Goal: Task Accomplishment & Management: Use online tool/utility

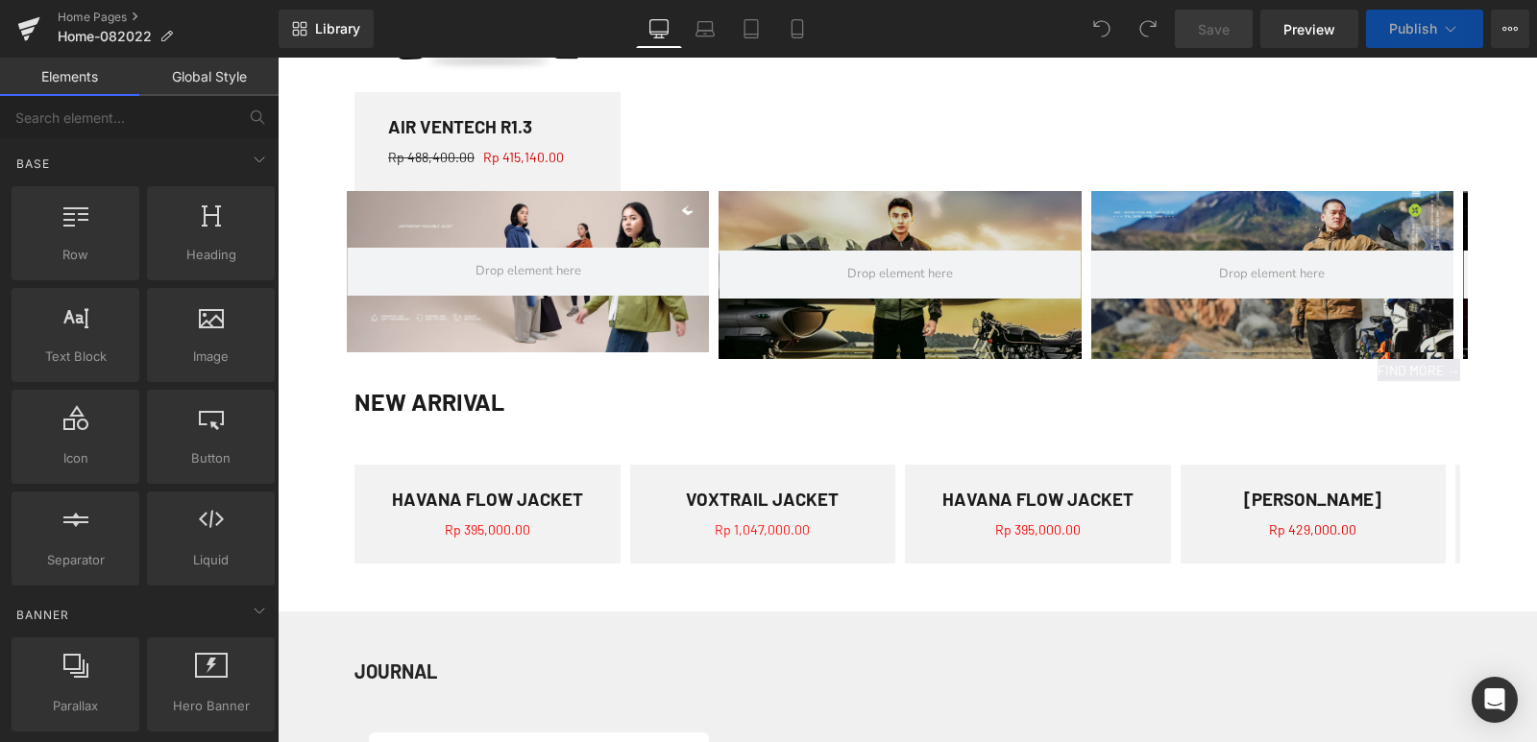
scroll to position [1344, 0]
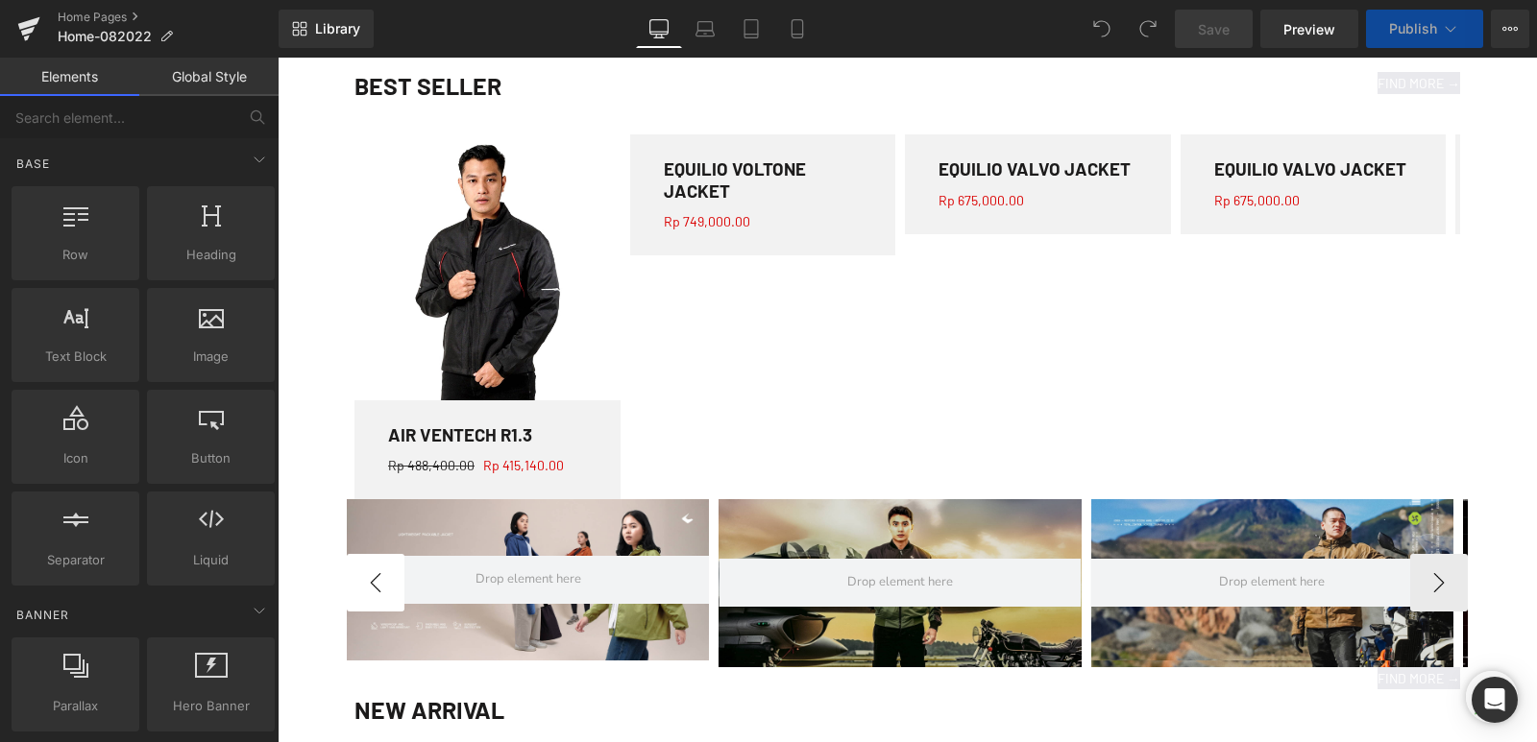
click at [368, 583] on button "‹" at bounding box center [376, 583] width 58 height 58
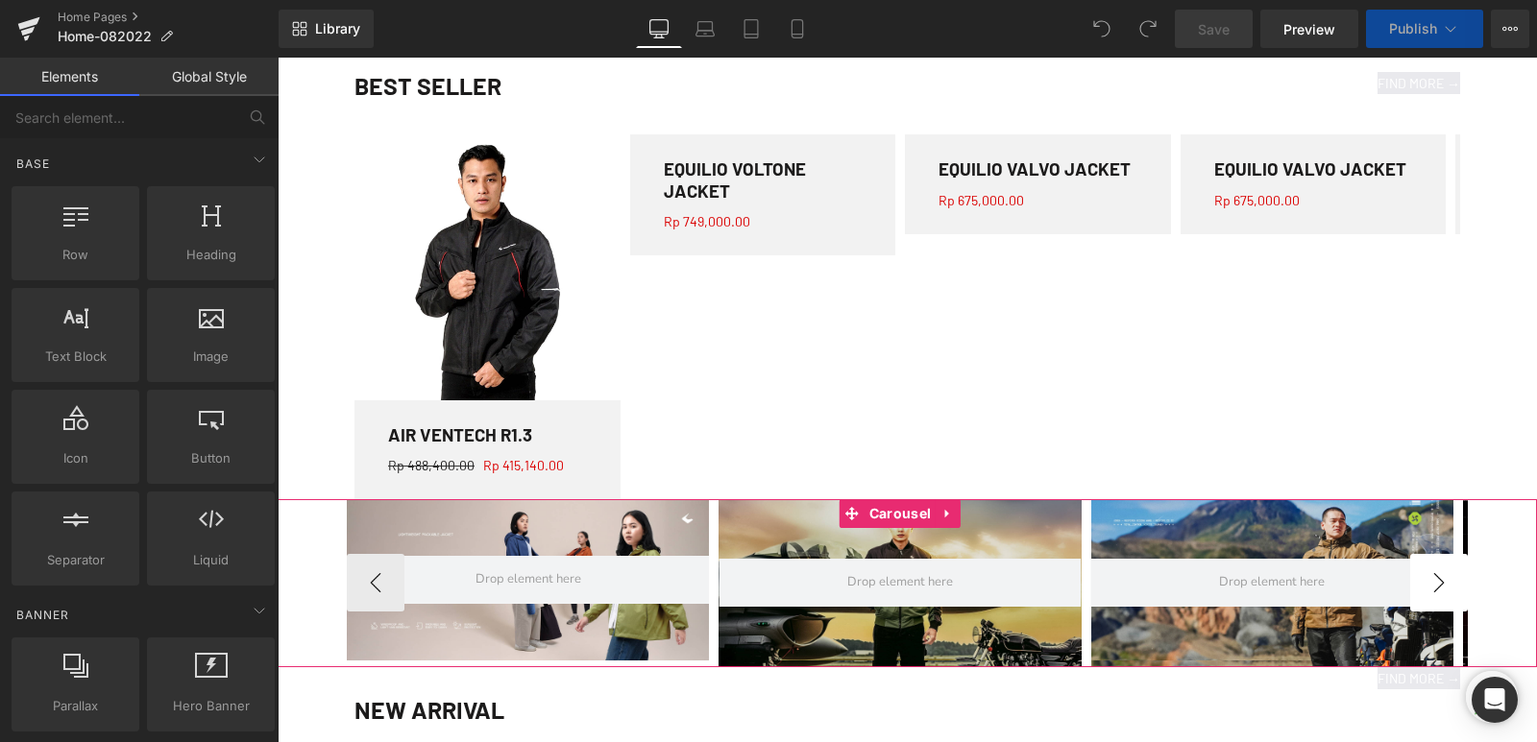
click at [1423, 587] on button "›" at bounding box center [1439, 583] width 58 height 58
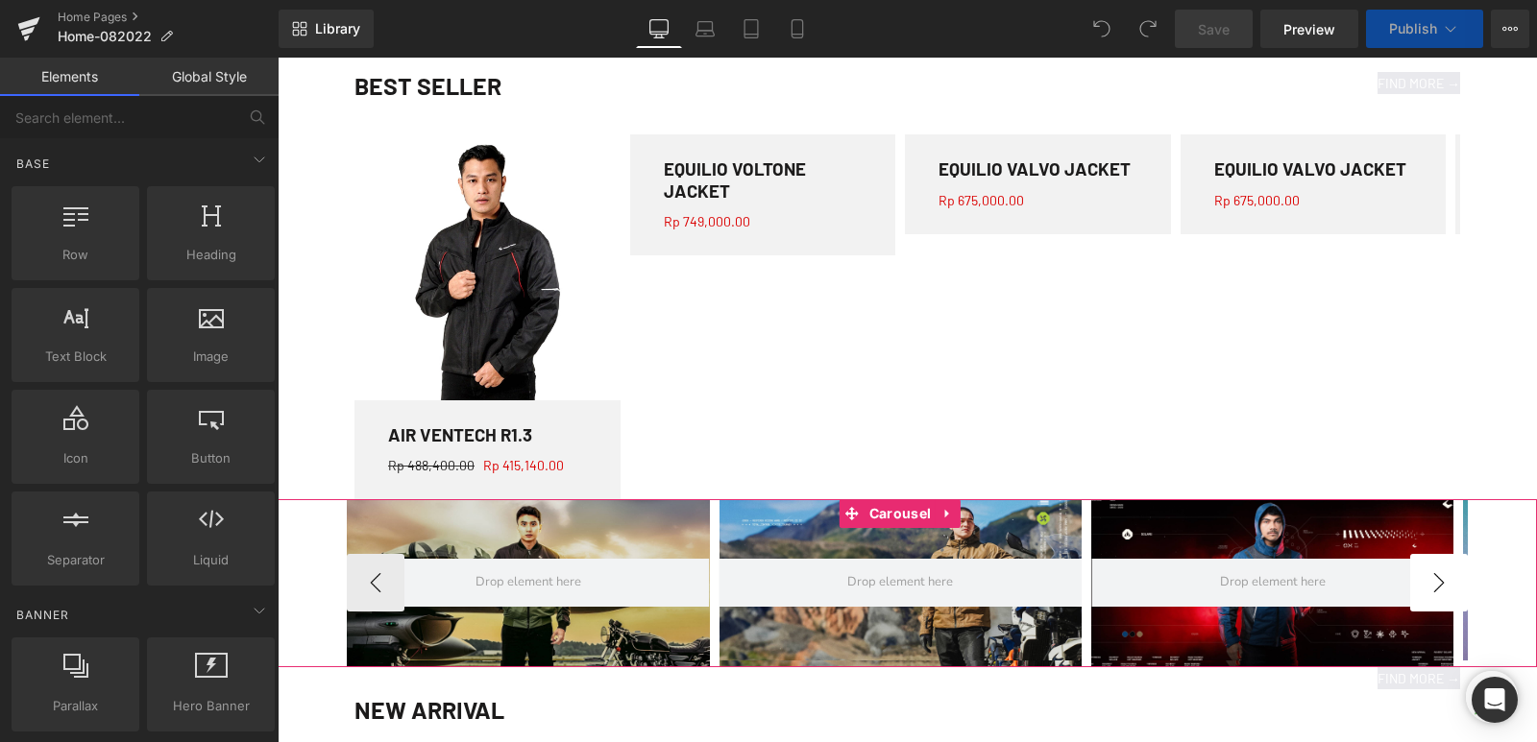
click at [1423, 587] on button "›" at bounding box center [1439, 583] width 58 height 58
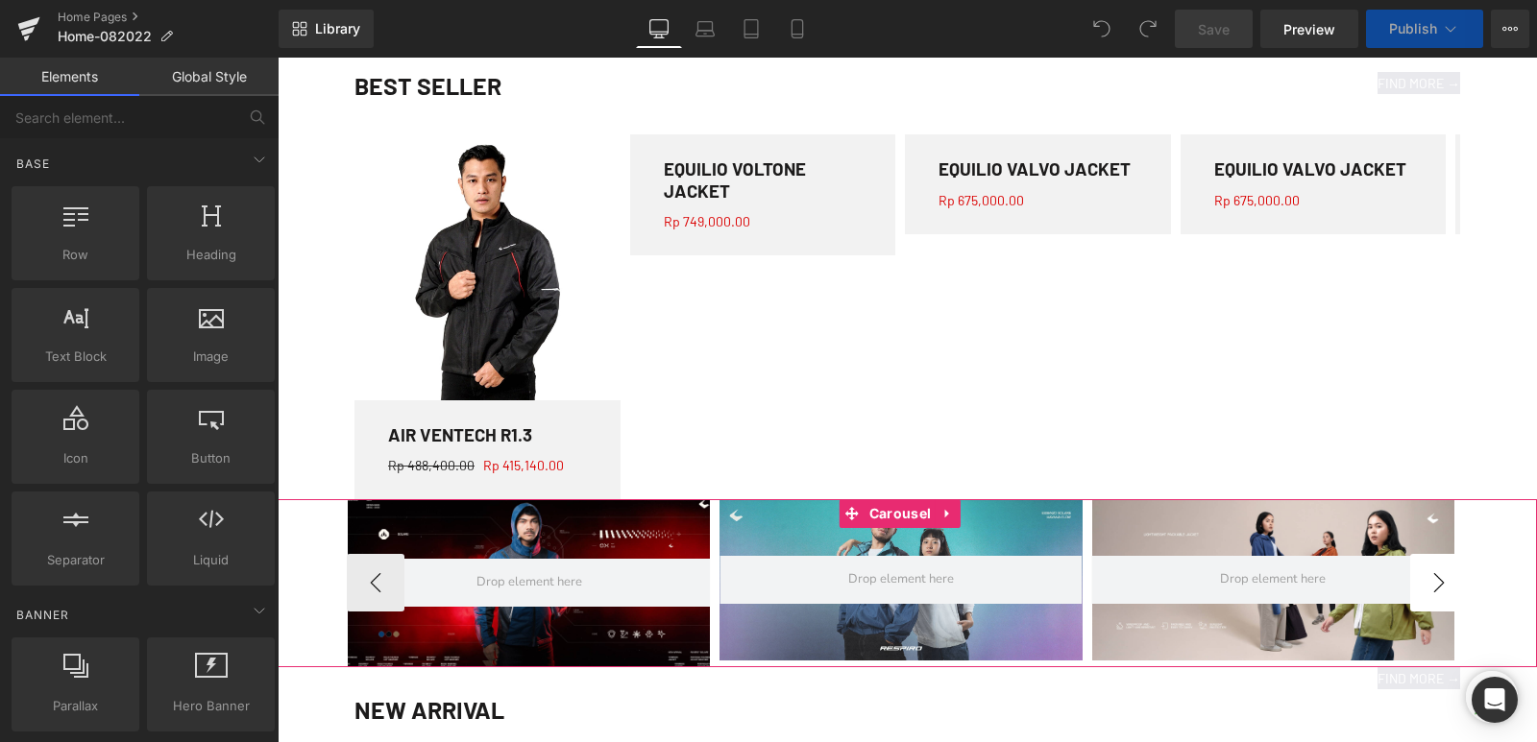
click at [1423, 587] on button "›" at bounding box center [1439, 583] width 58 height 58
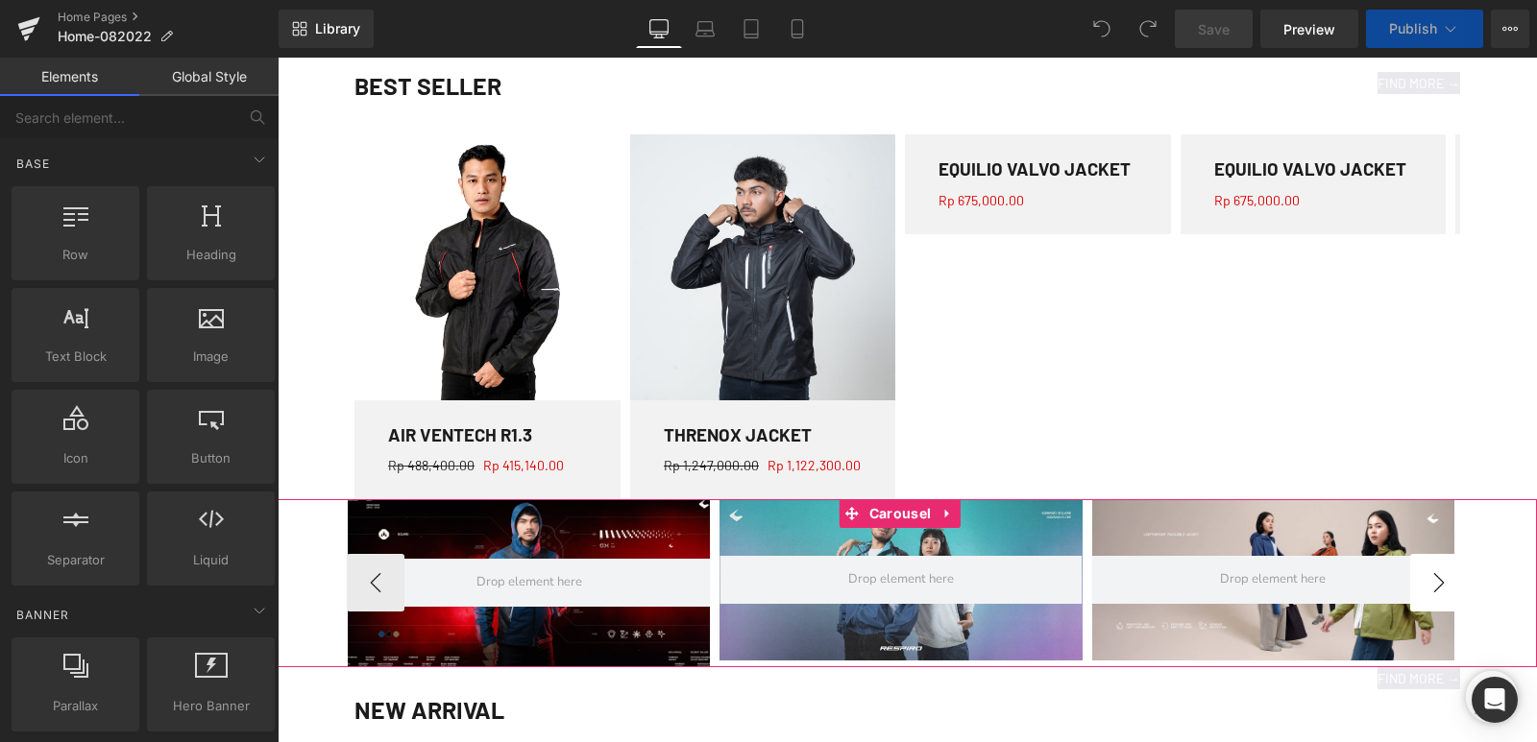
click at [1423, 587] on button "›" at bounding box center [1439, 583] width 58 height 58
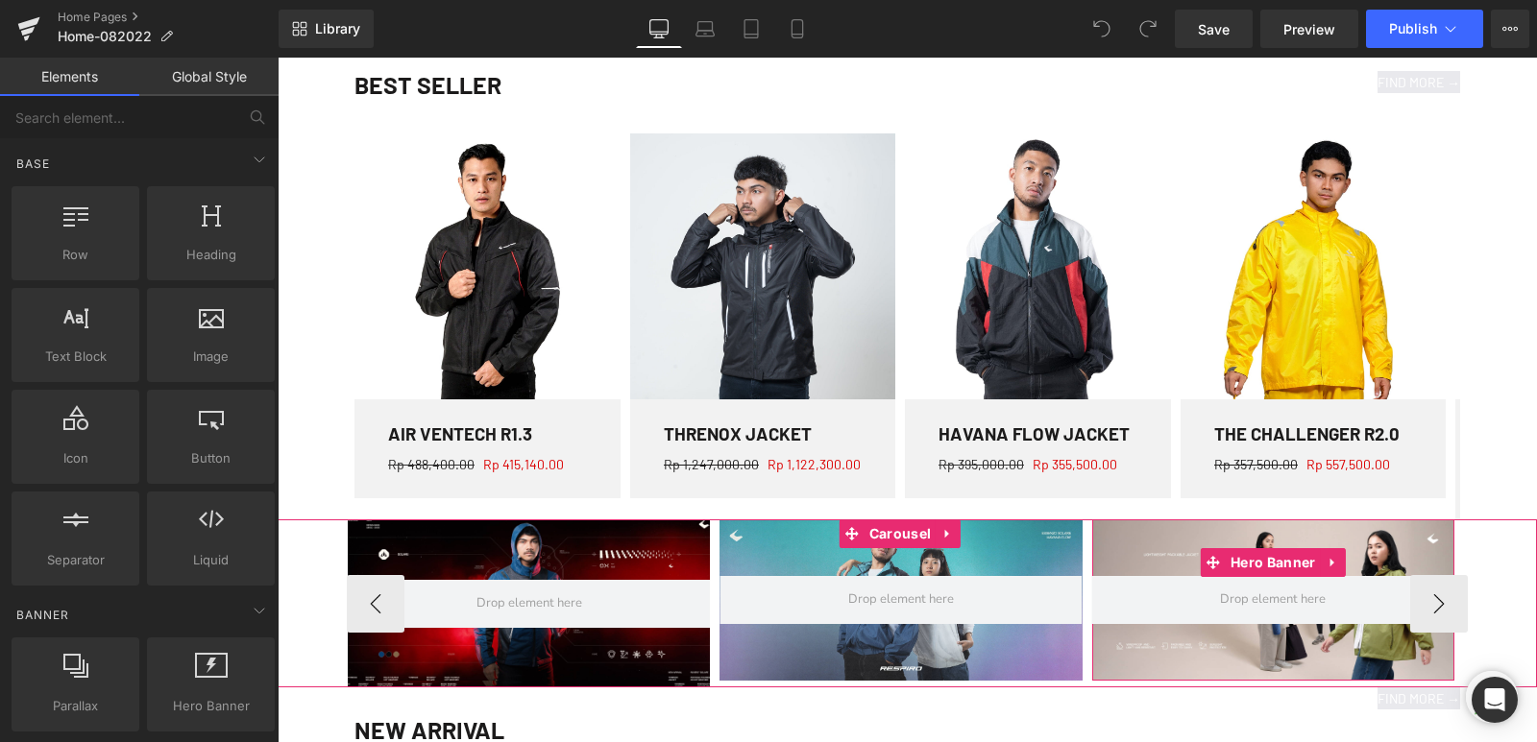
click at [1154, 562] on div at bounding box center [1273, 600] width 362 height 161
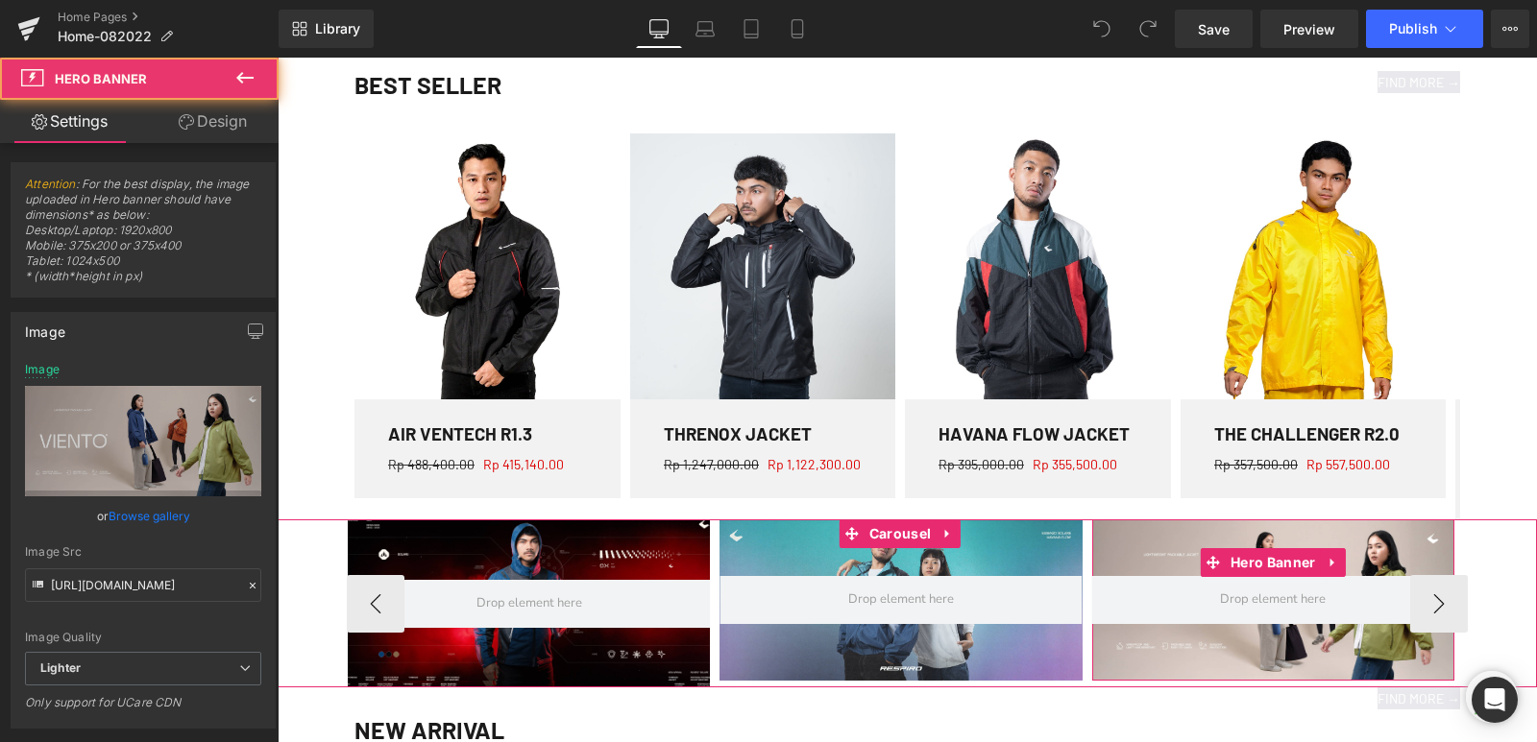
click at [1192, 552] on div at bounding box center [1273, 600] width 362 height 161
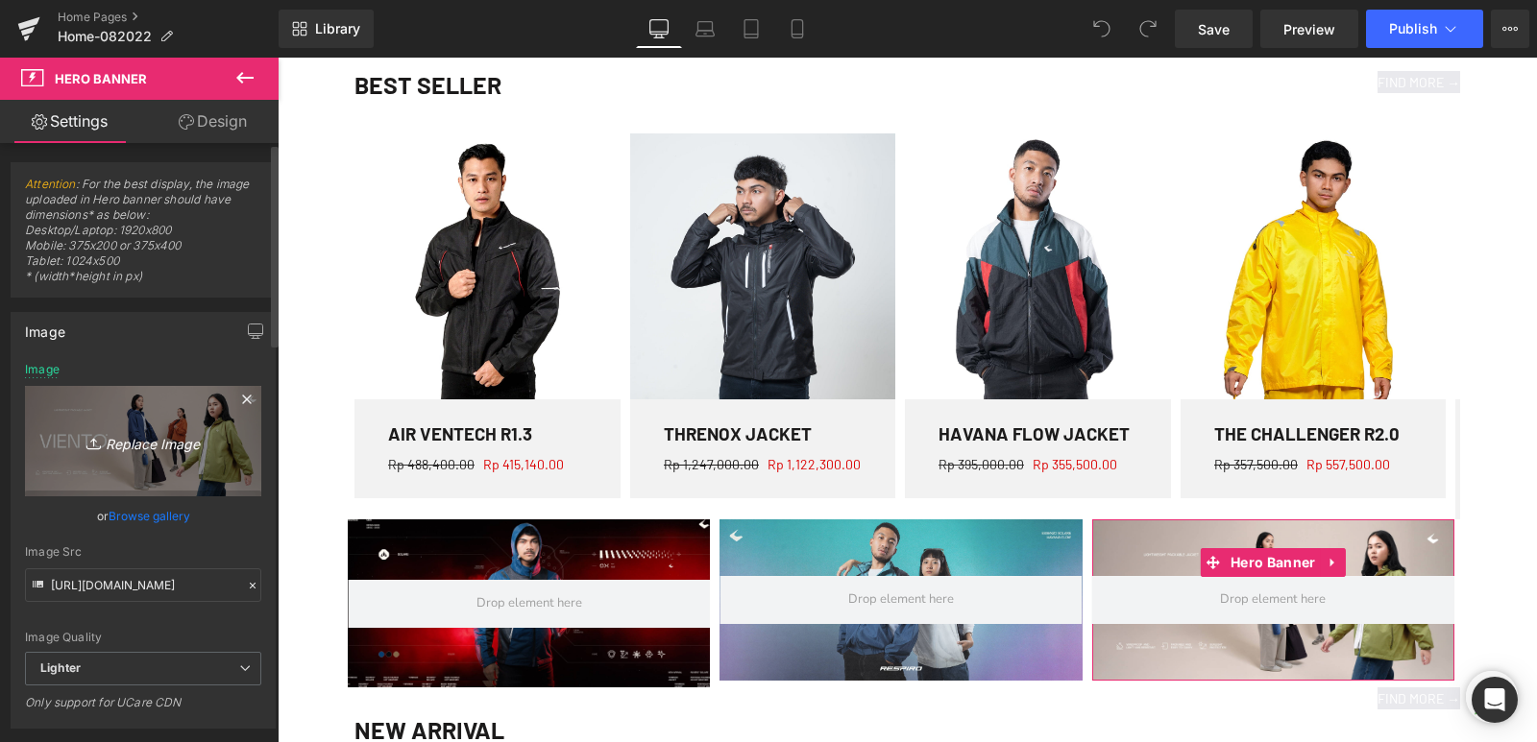
click at [126, 444] on icon "Replace Image" at bounding box center [143, 441] width 154 height 24
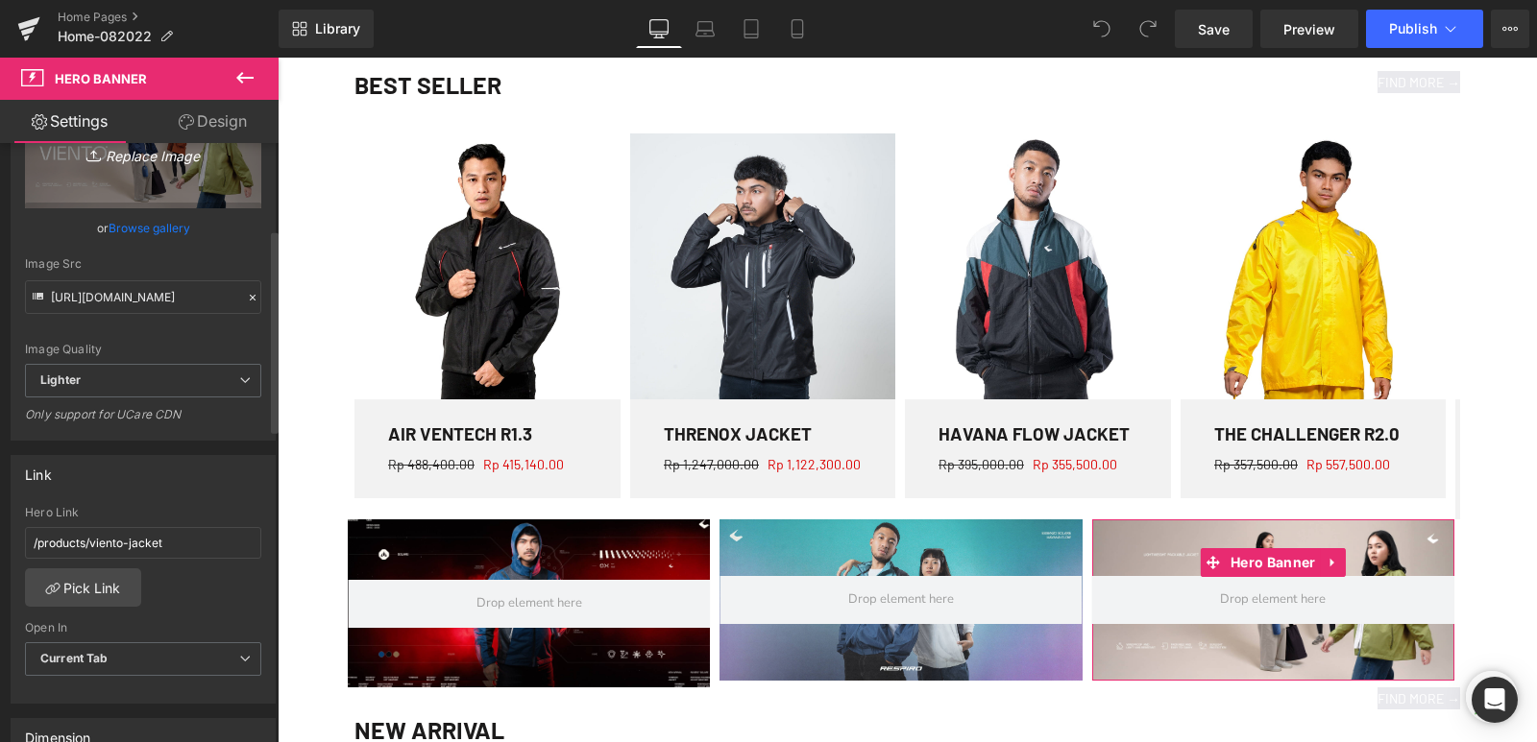
scroll to position [0, 0]
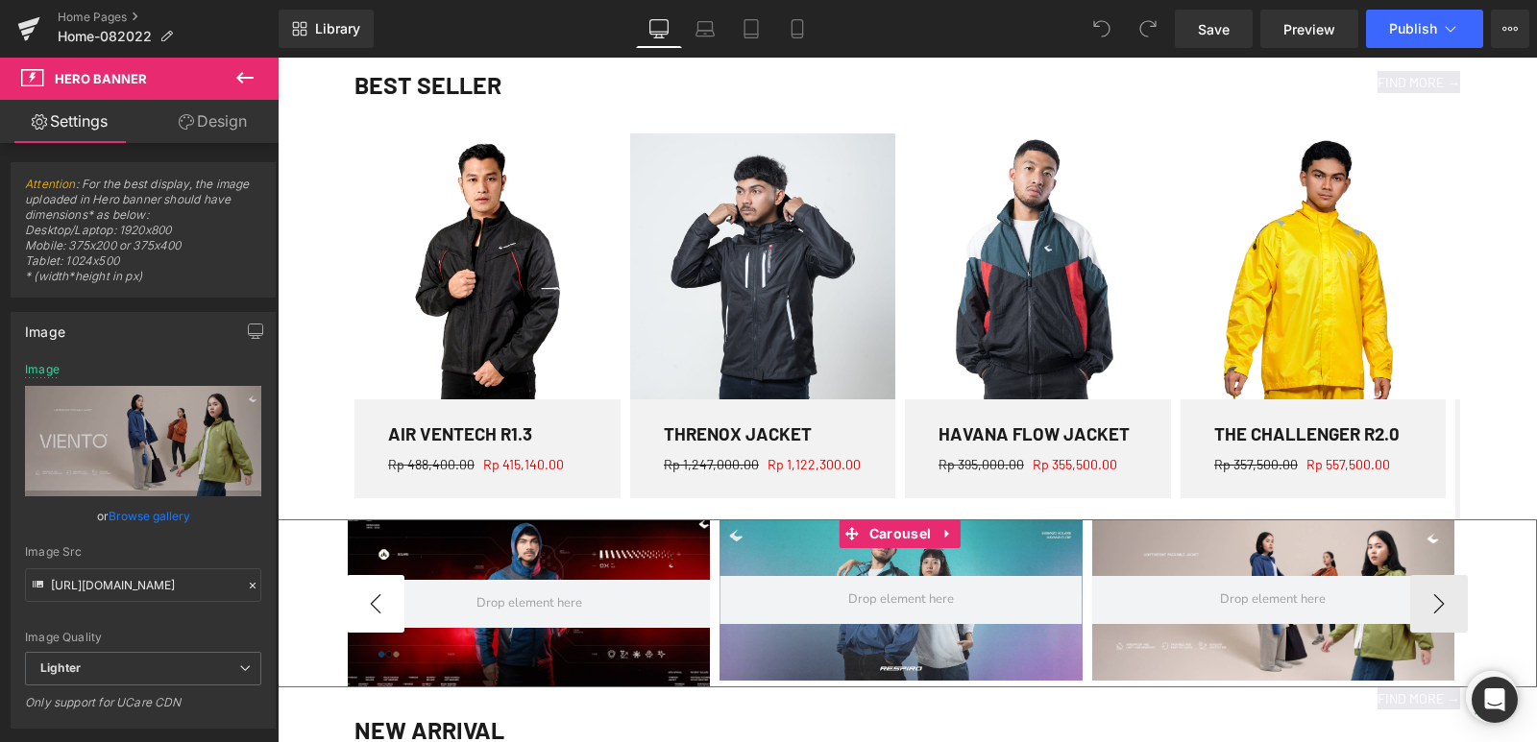
click at [369, 609] on button "‹" at bounding box center [376, 604] width 58 height 58
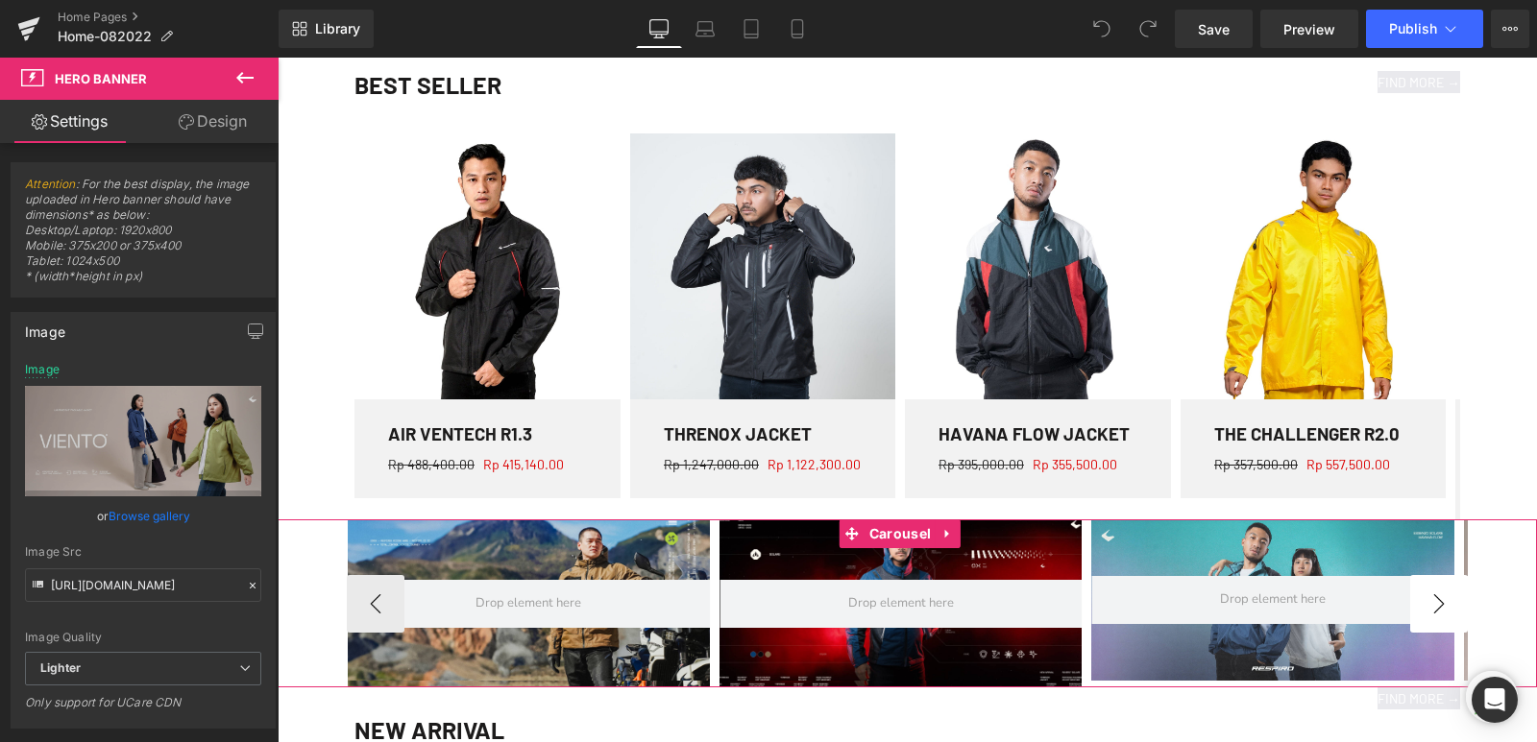
click at [1439, 617] on button "›" at bounding box center [1439, 604] width 58 height 58
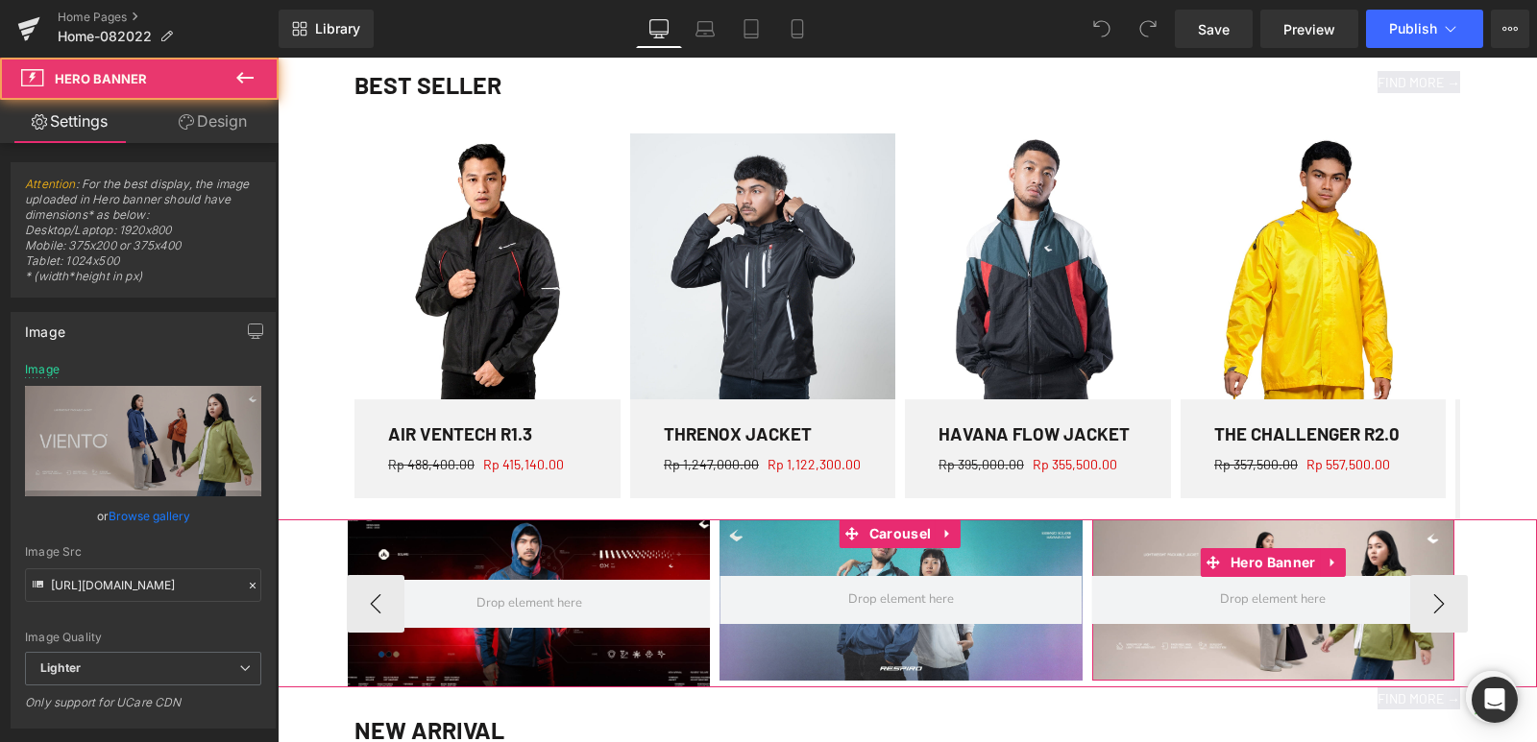
click at [1191, 537] on div at bounding box center [1273, 600] width 362 height 161
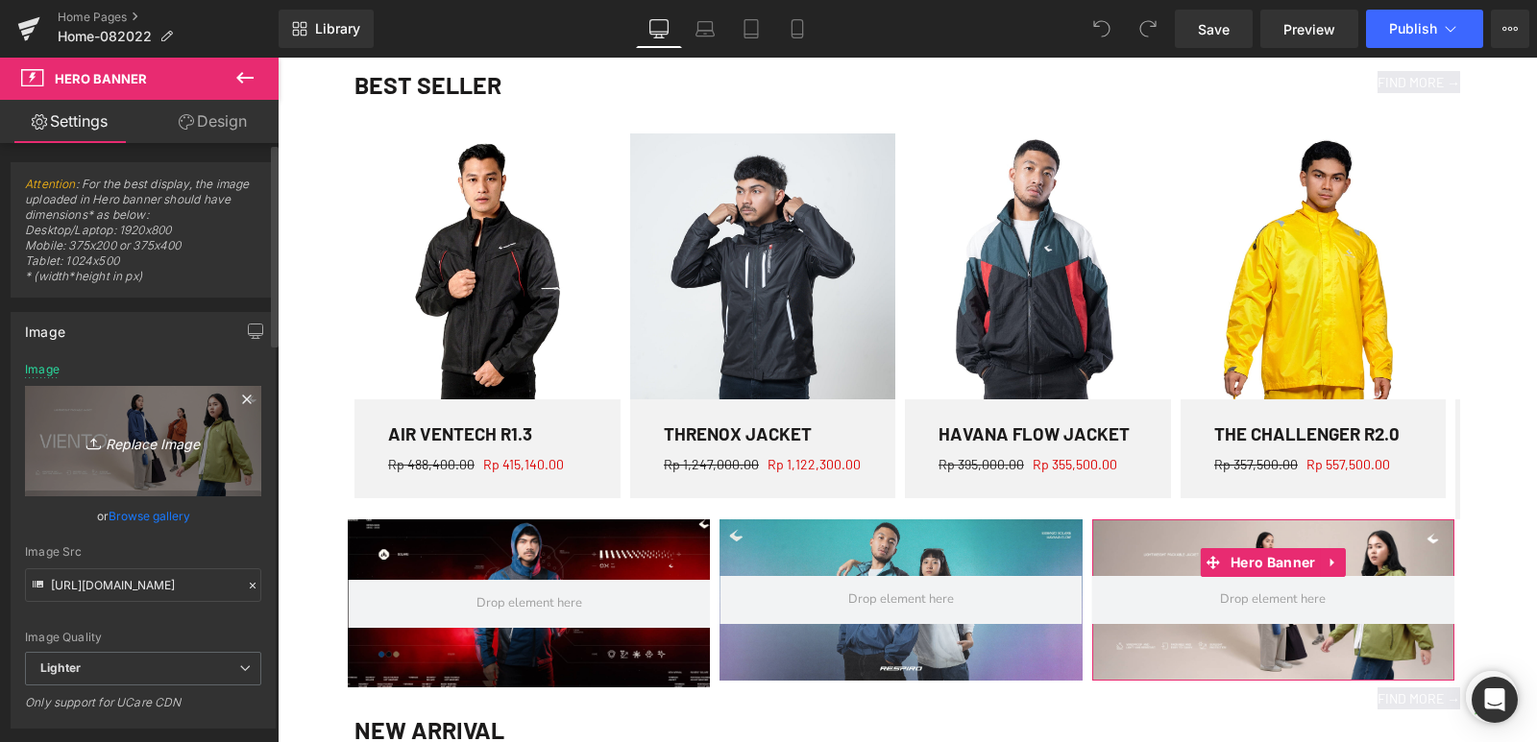
click at [171, 437] on icon "Replace Image" at bounding box center [143, 441] width 154 height 24
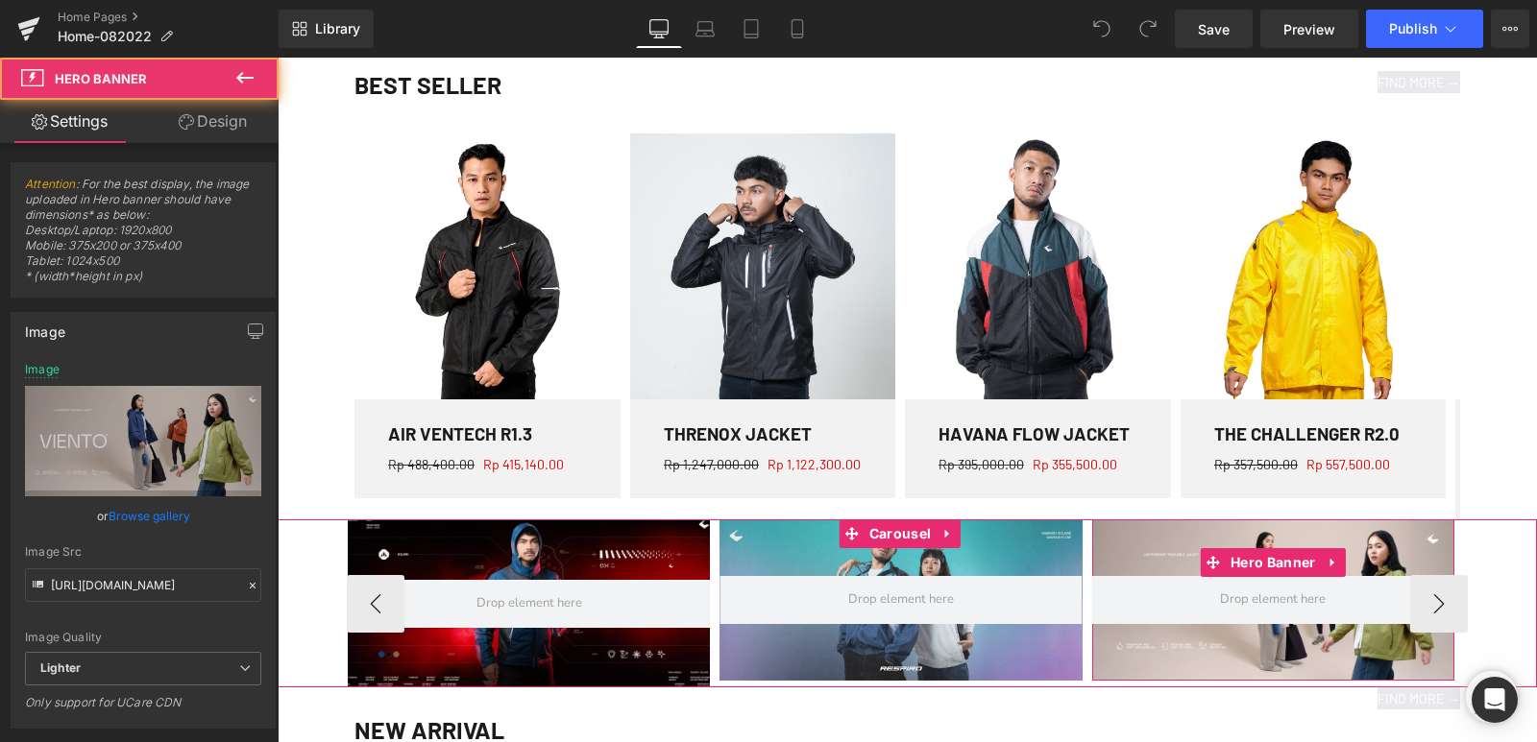
click at [1142, 543] on div at bounding box center [1273, 600] width 362 height 161
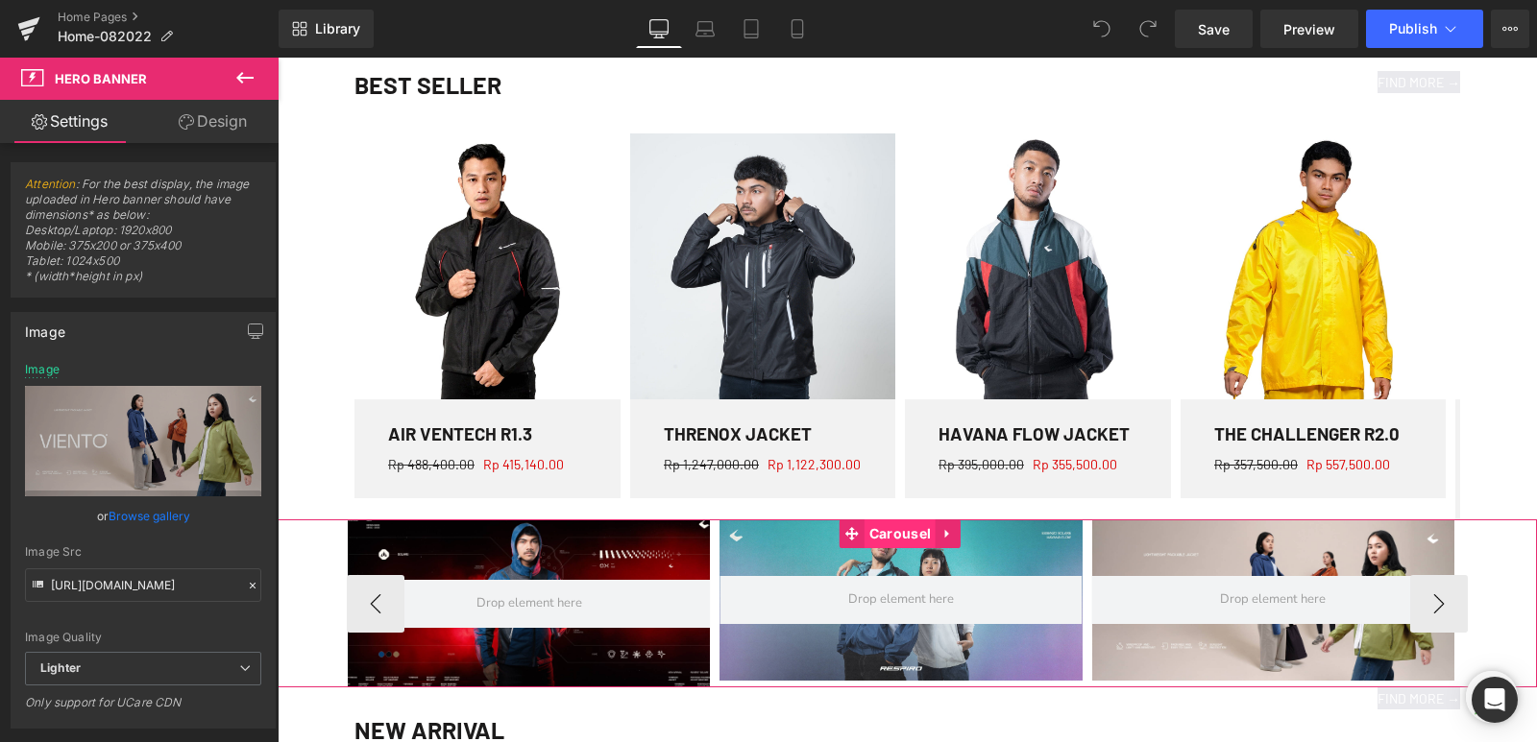
click at [888, 534] on span "Carousel" at bounding box center [899, 534] width 71 height 29
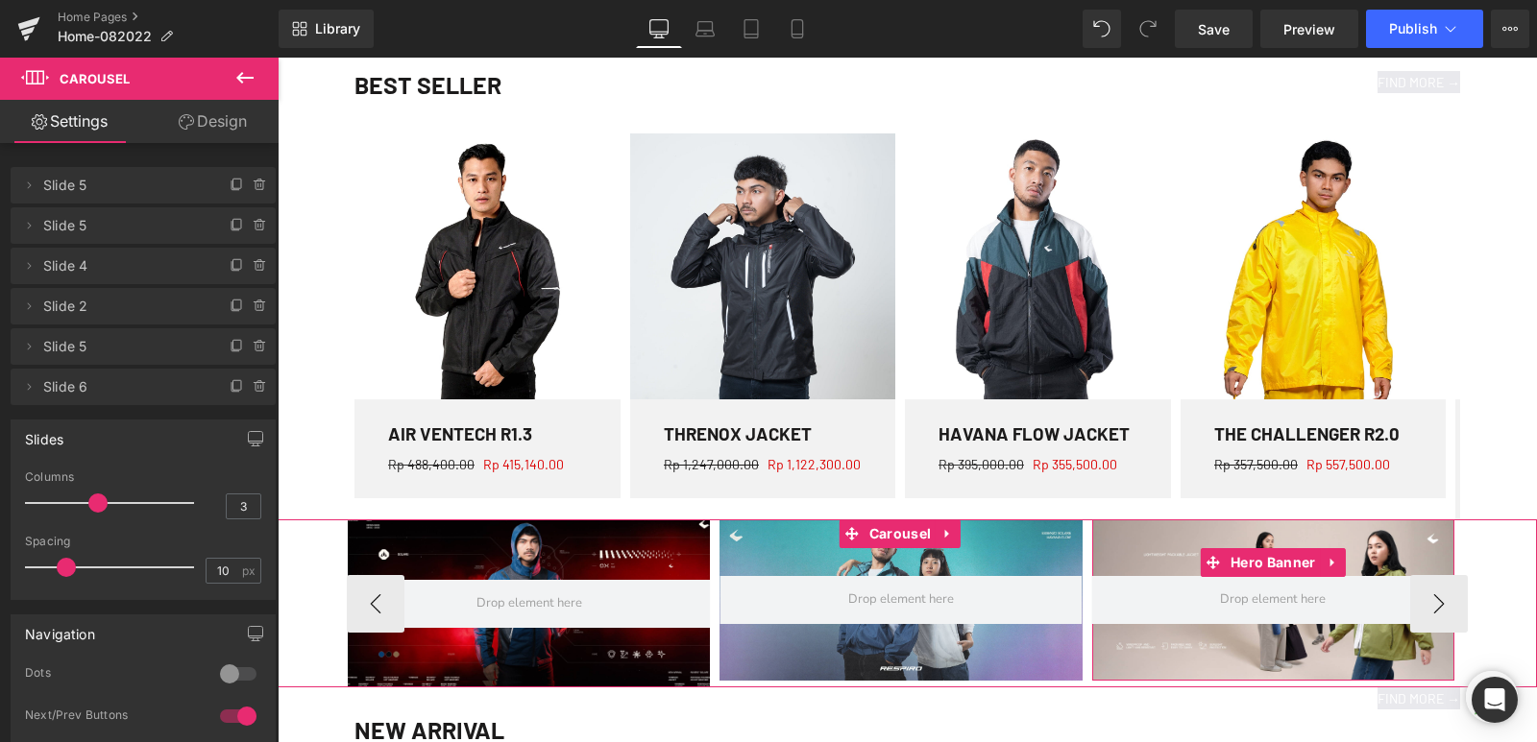
click at [1196, 549] on div at bounding box center [1273, 600] width 362 height 161
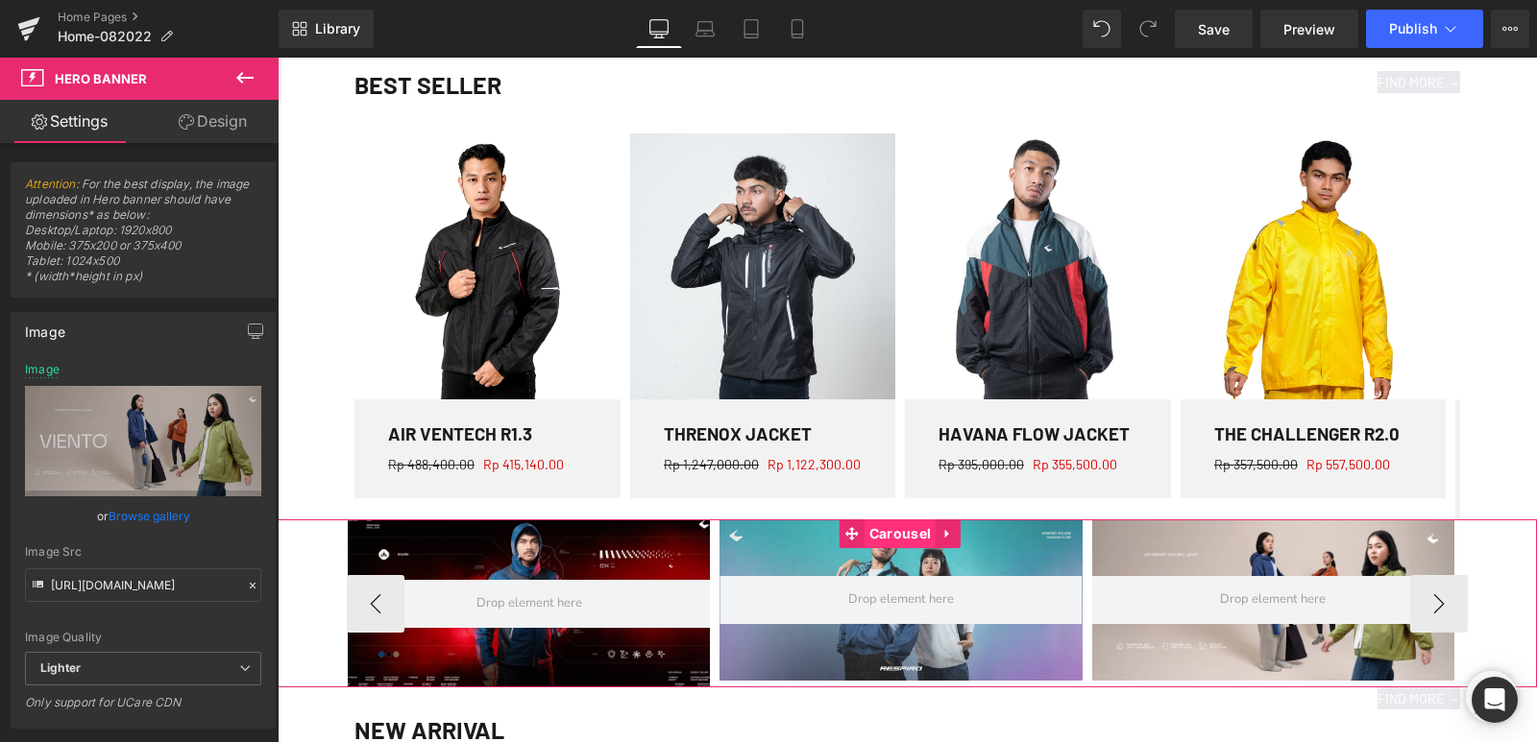
click at [932, 536] on span "Carousel" at bounding box center [899, 534] width 71 height 29
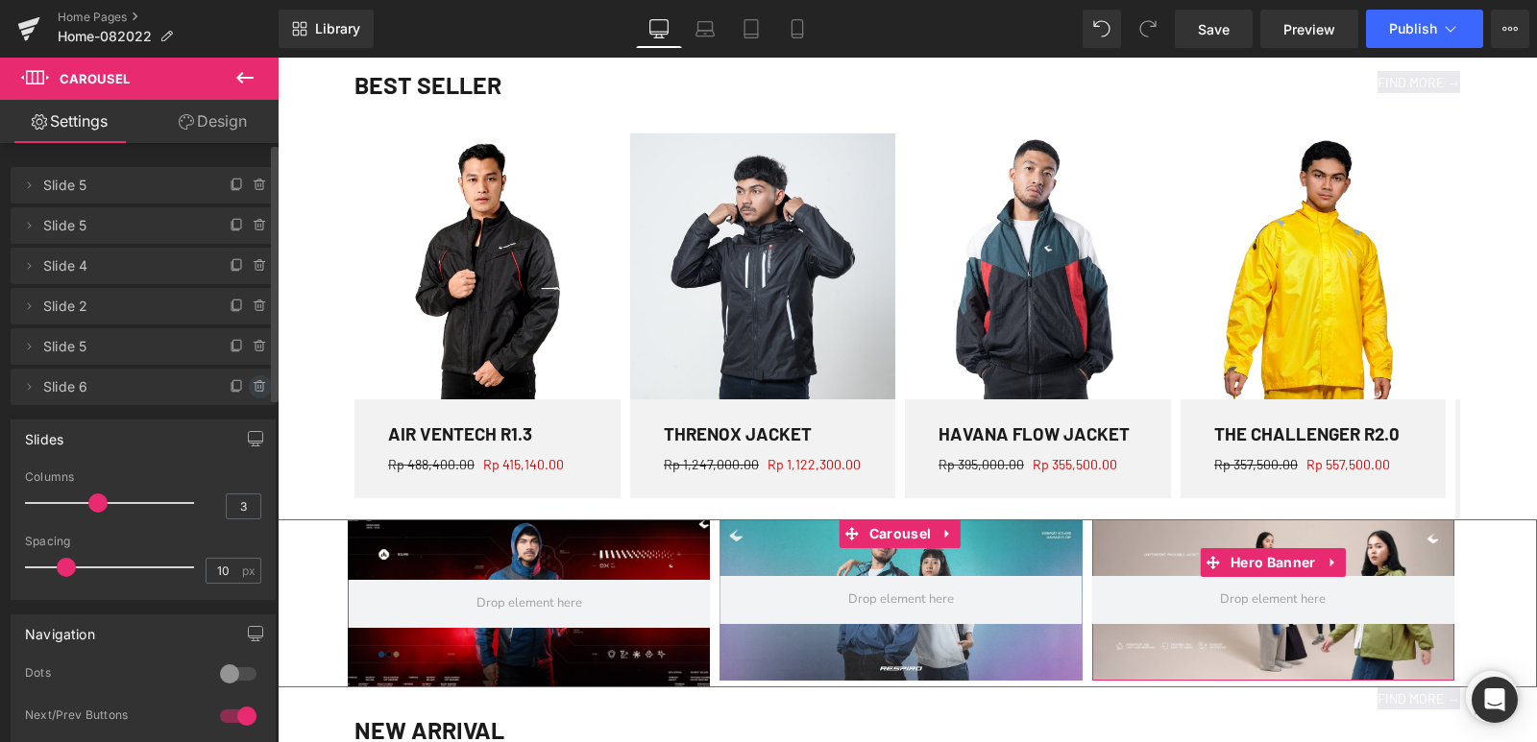
click at [254, 390] on icon at bounding box center [260, 386] width 15 height 15
click at [247, 395] on button "Delete" at bounding box center [239, 387] width 61 height 25
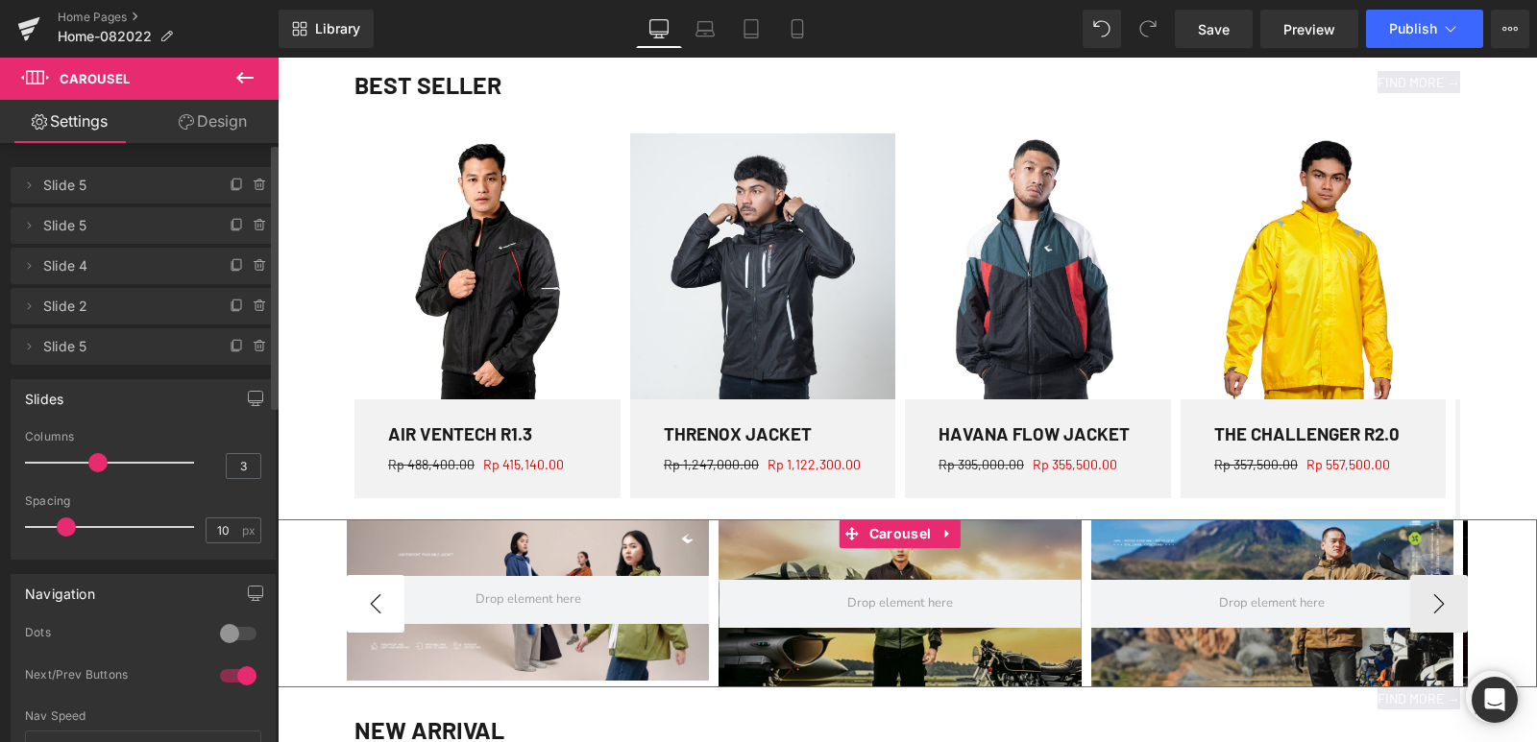
click at [376, 603] on button "‹" at bounding box center [376, 604] width 58 height 58
click at [1422, 603] on button "›" at bounding box center [1439, 604] width 58 height 58
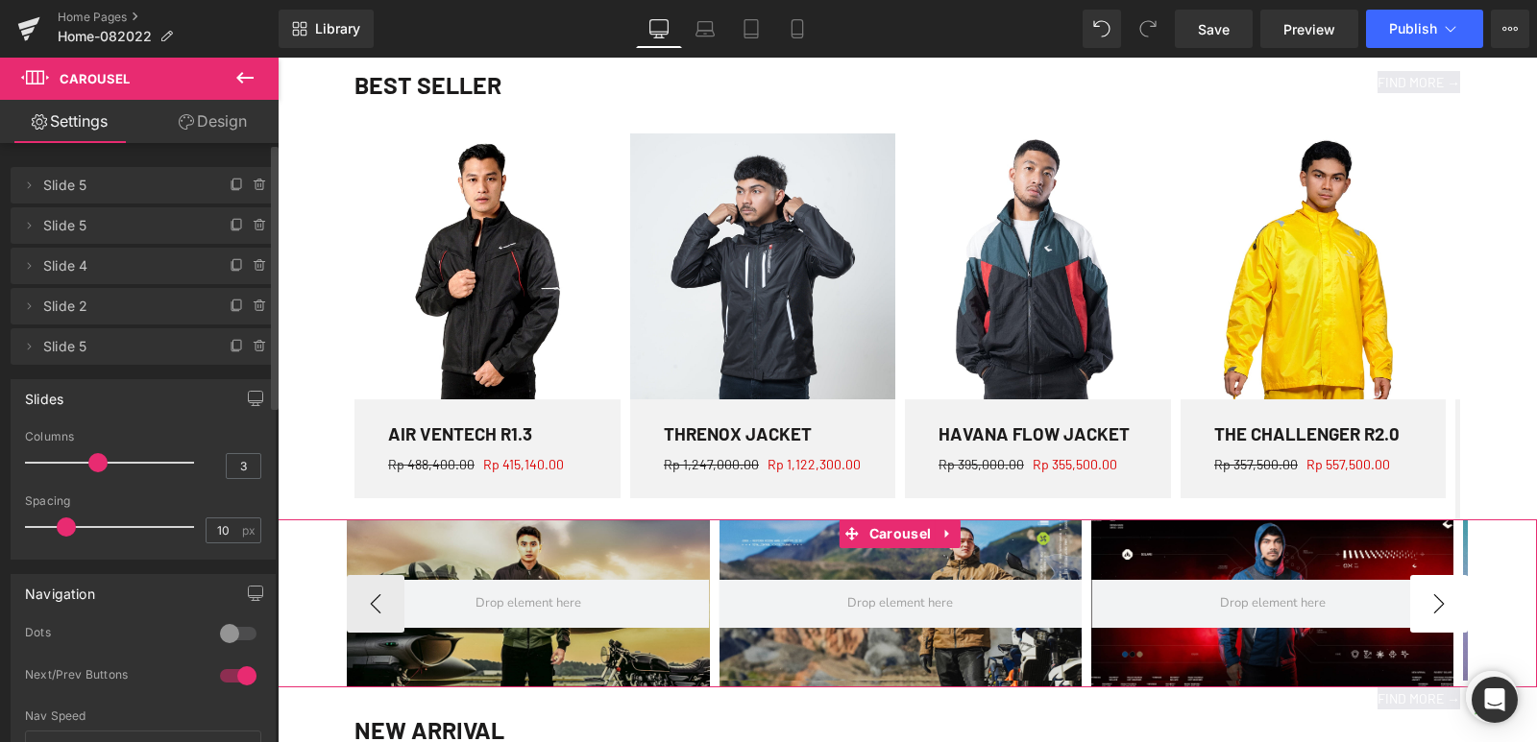
click at [1422, 603] on button "›" at bounding box center [1439, 604] width 58 height 58
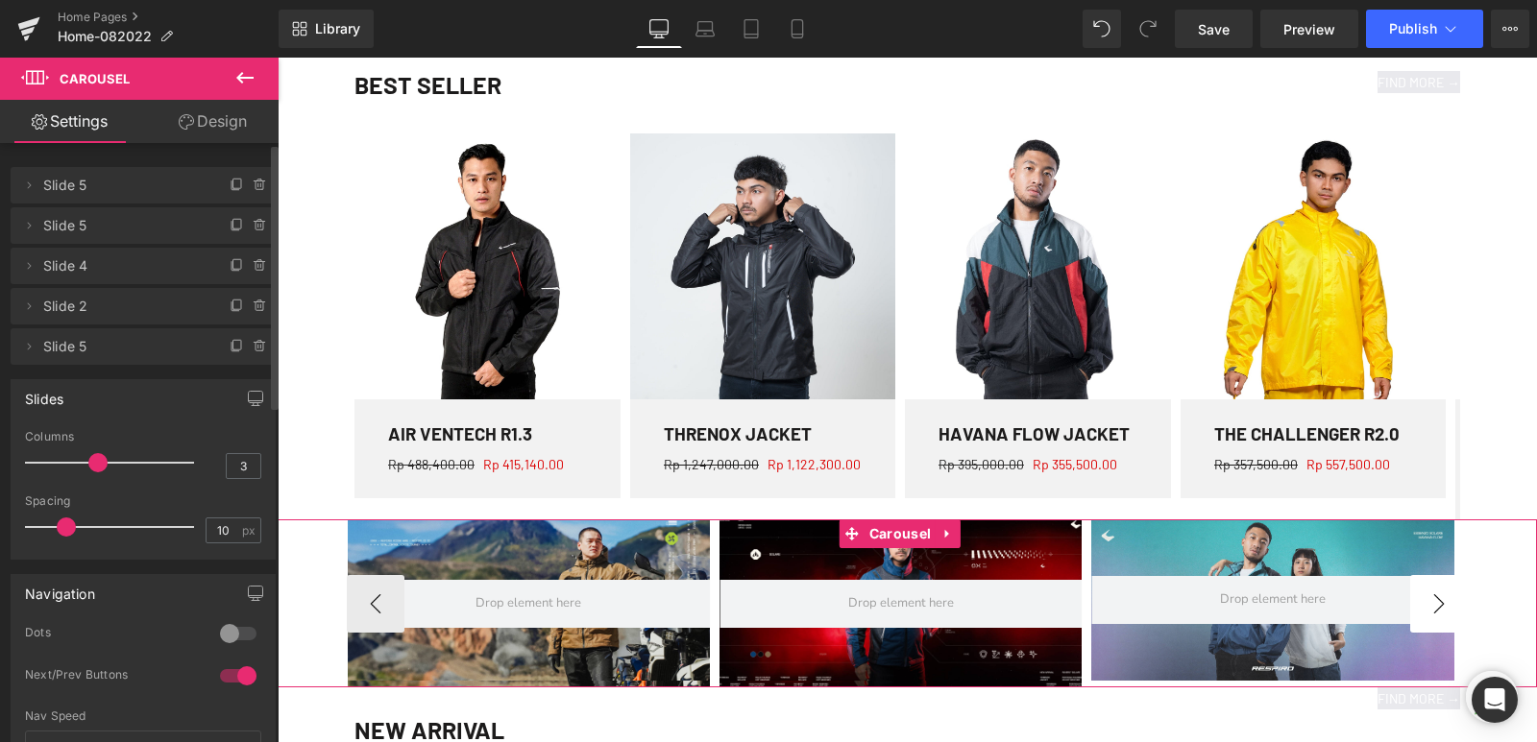
click at [1422, 603] on button "›" at bounding box center [1439, 604] width 58 height 58
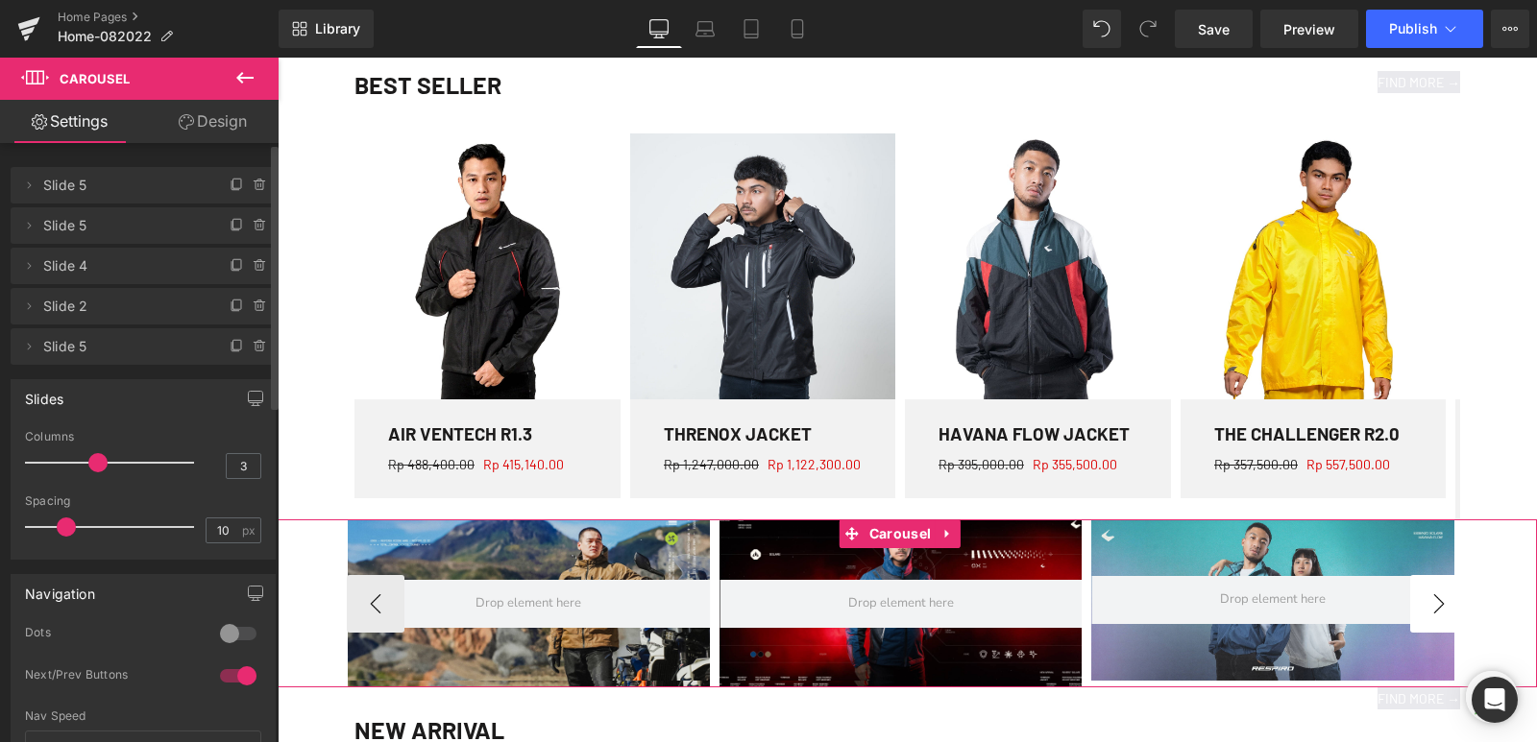
click at [1422, 603] on button "›" at bounding box center [1439, 604] width 58 height 58
click at [390, 614] on button "‹" at bounding box center [376, 604] width 58 height 58
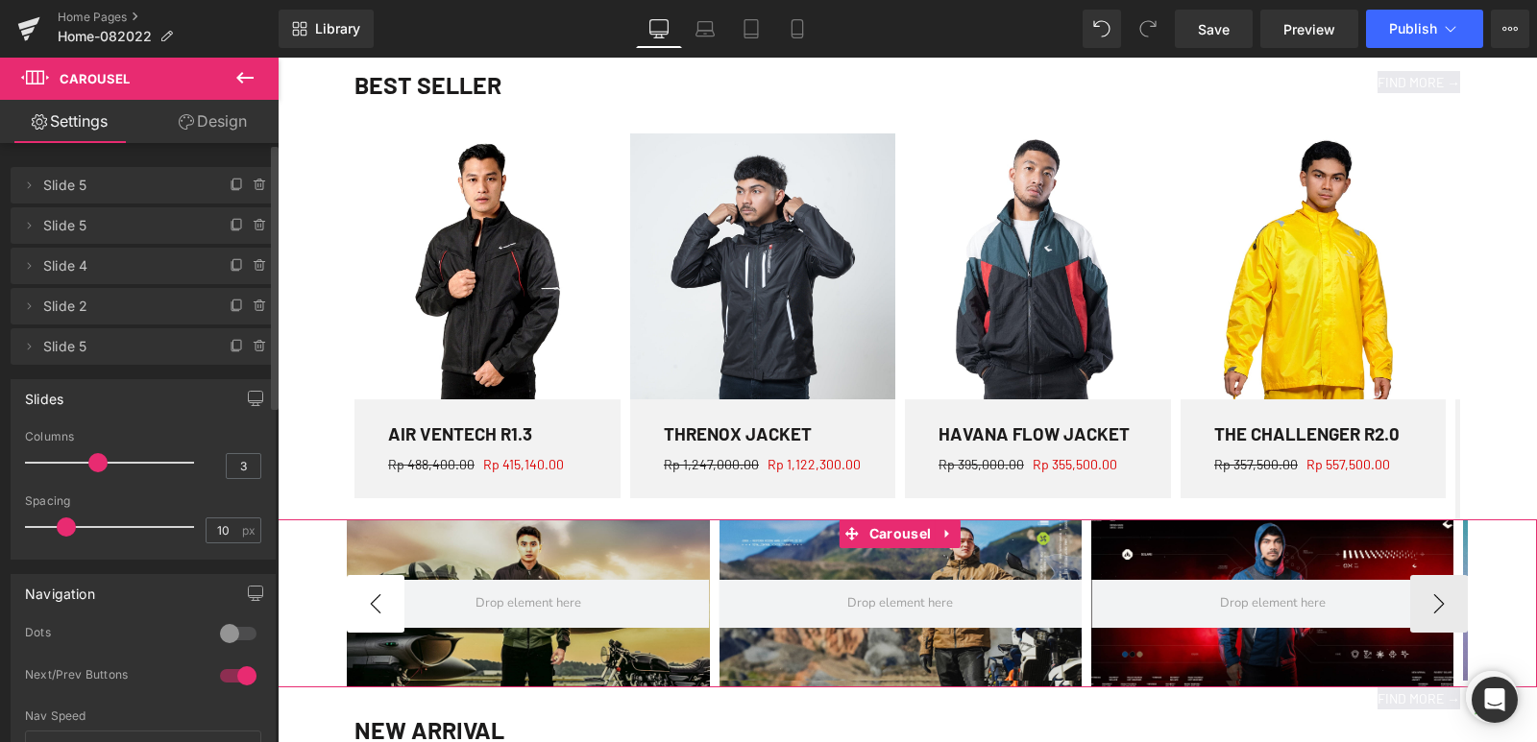
click at [390, 614] on button "‹" at bounding box center [376, 604] width 58 height 58
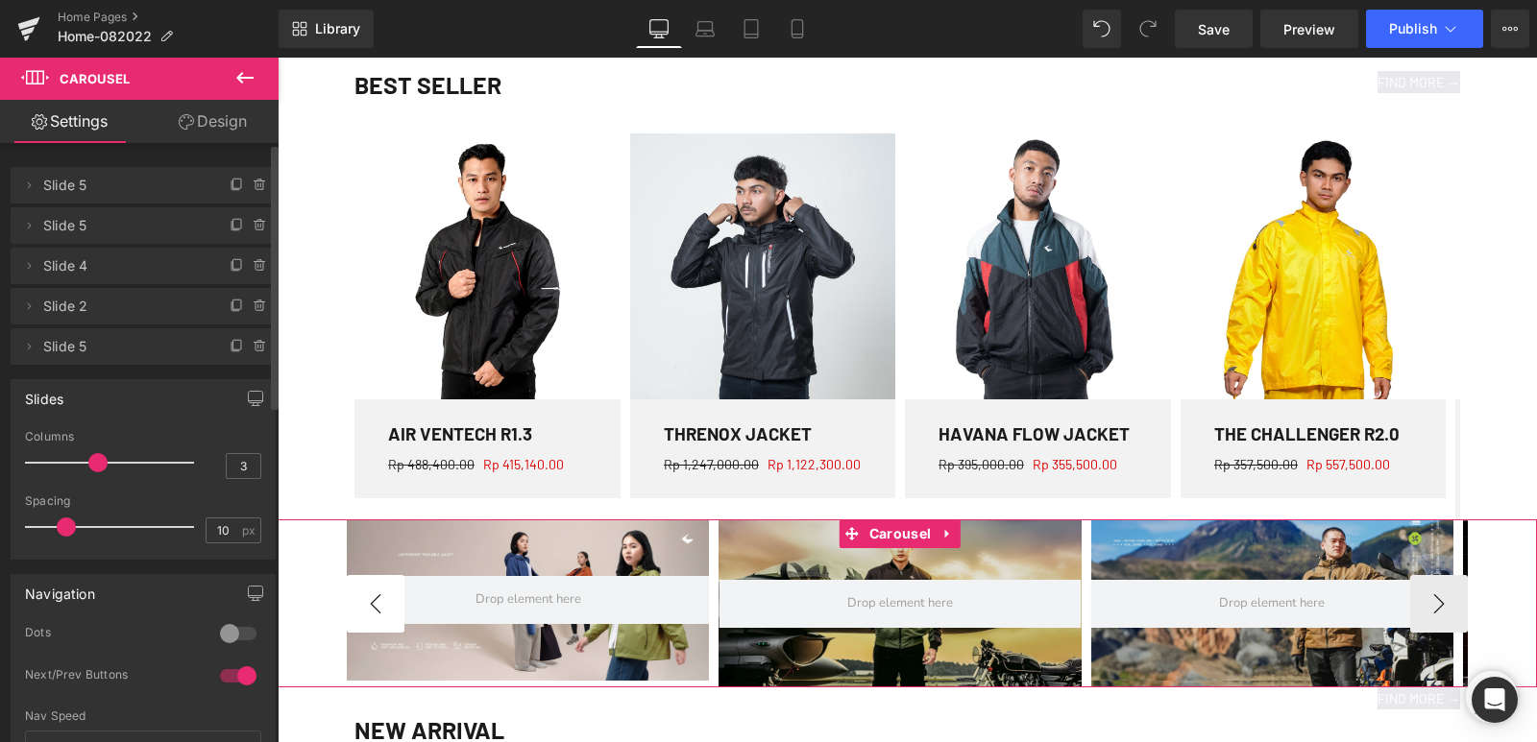
click at [390, 614] on button "‹" at bounding box center [376, 604] width 58 height 58
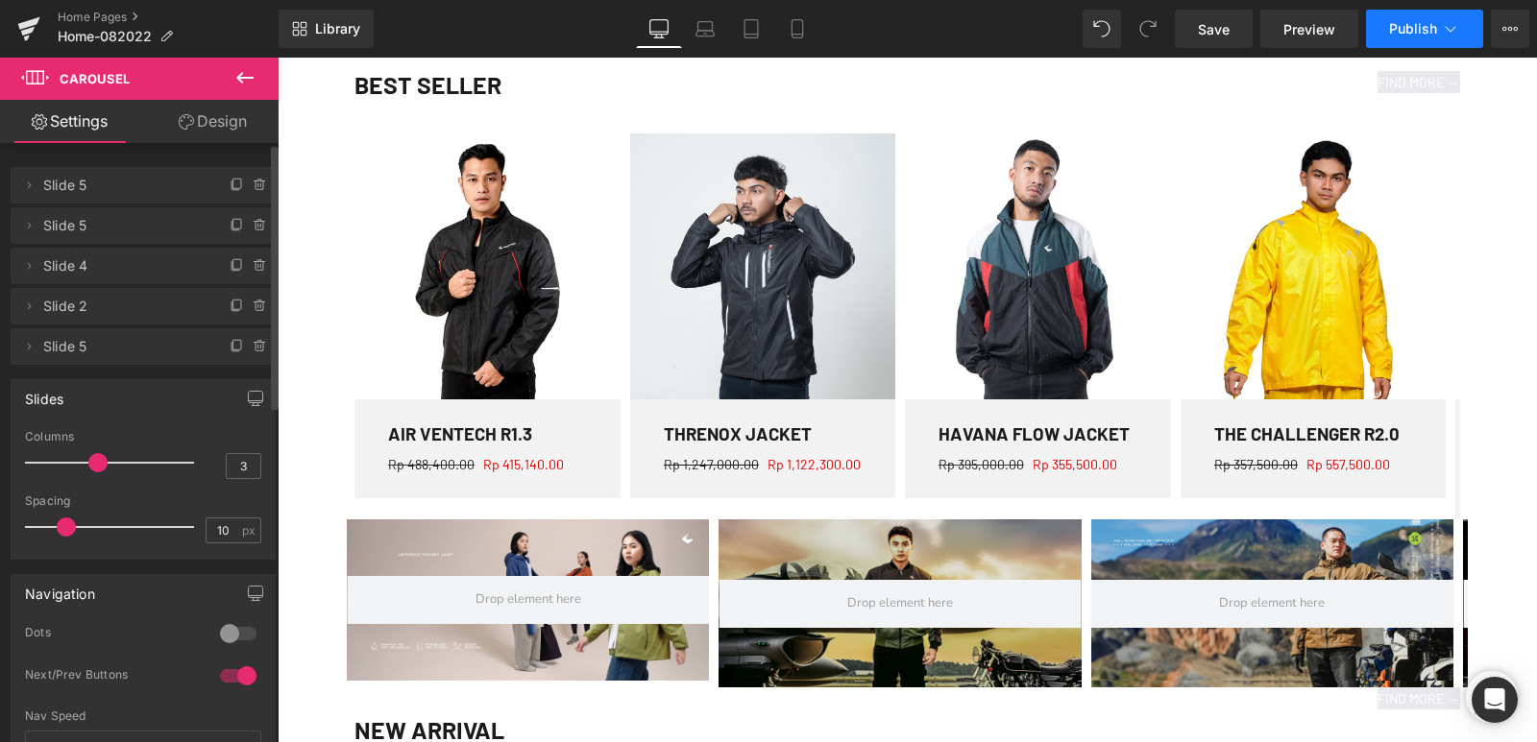
click at [1424, 39] on button "Publish" at bounding box center [1424, 29] width 117 height 38
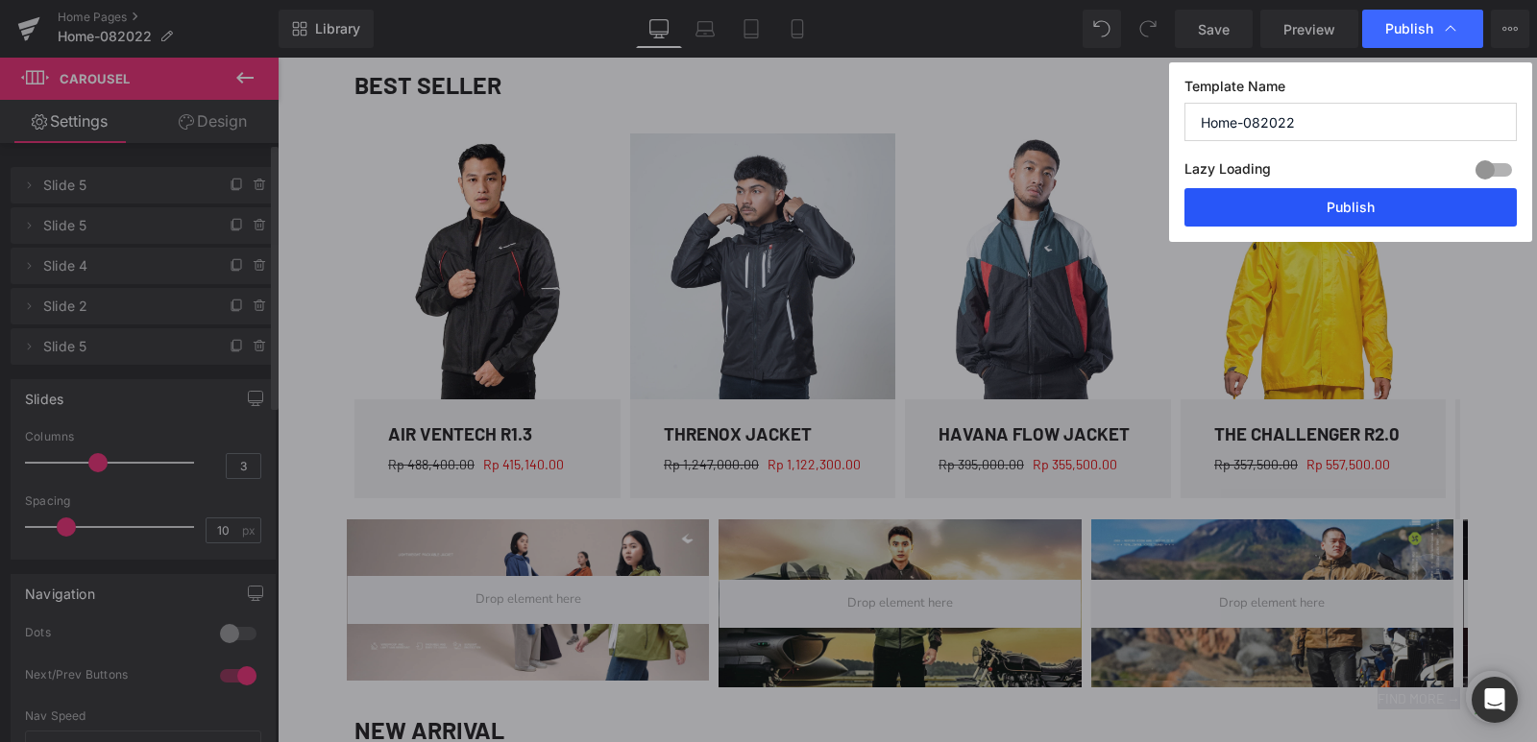
click at [1382, 202] on button "Publish" at bounding box center [1350, 207] width 332 height 38
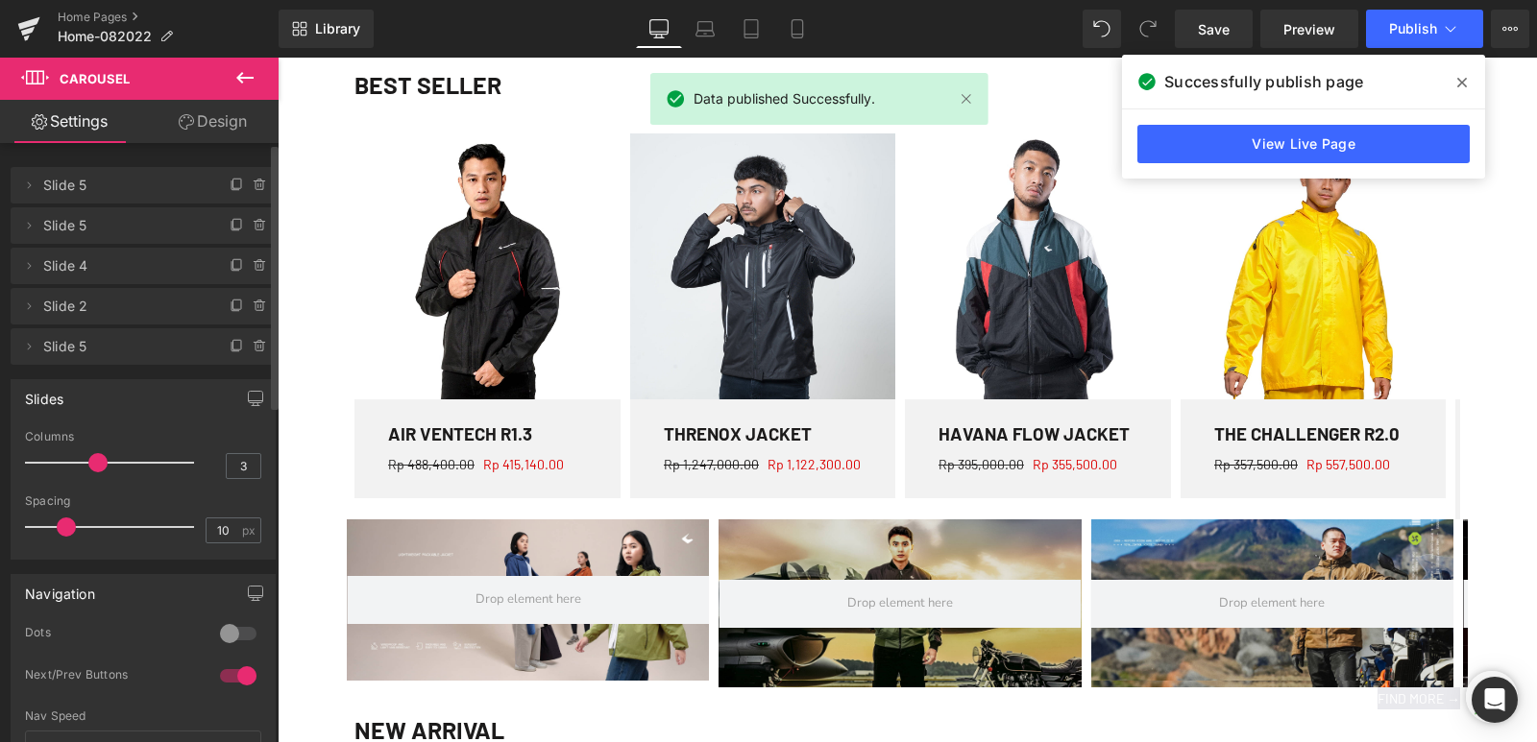
click at [1454, 80] on span at bounding box center [1461, 82] width 31 height 31
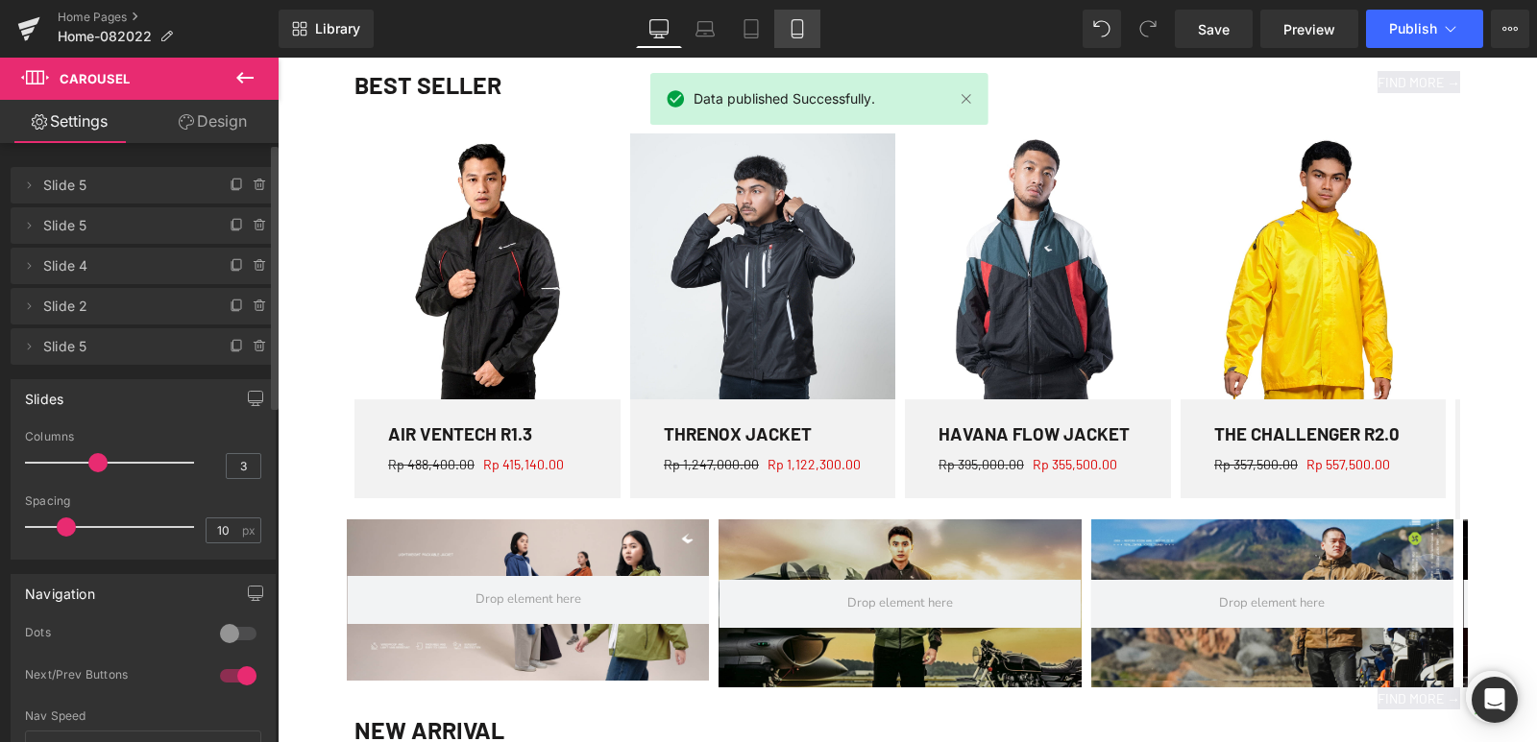
click at [786, 32] on link "Mobile" at bounding box center [797, 29] width 46 height 38
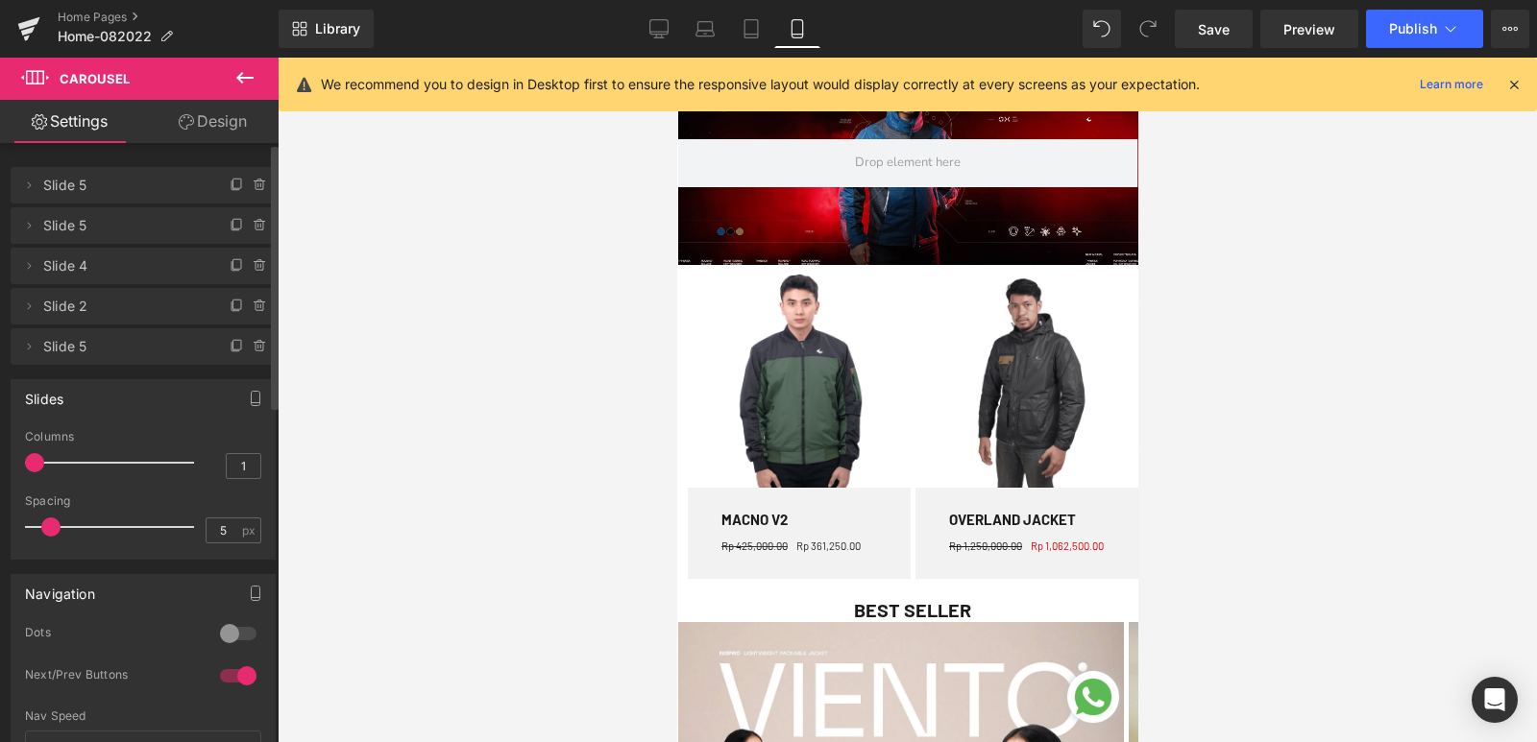
scroll to position [864, 0]
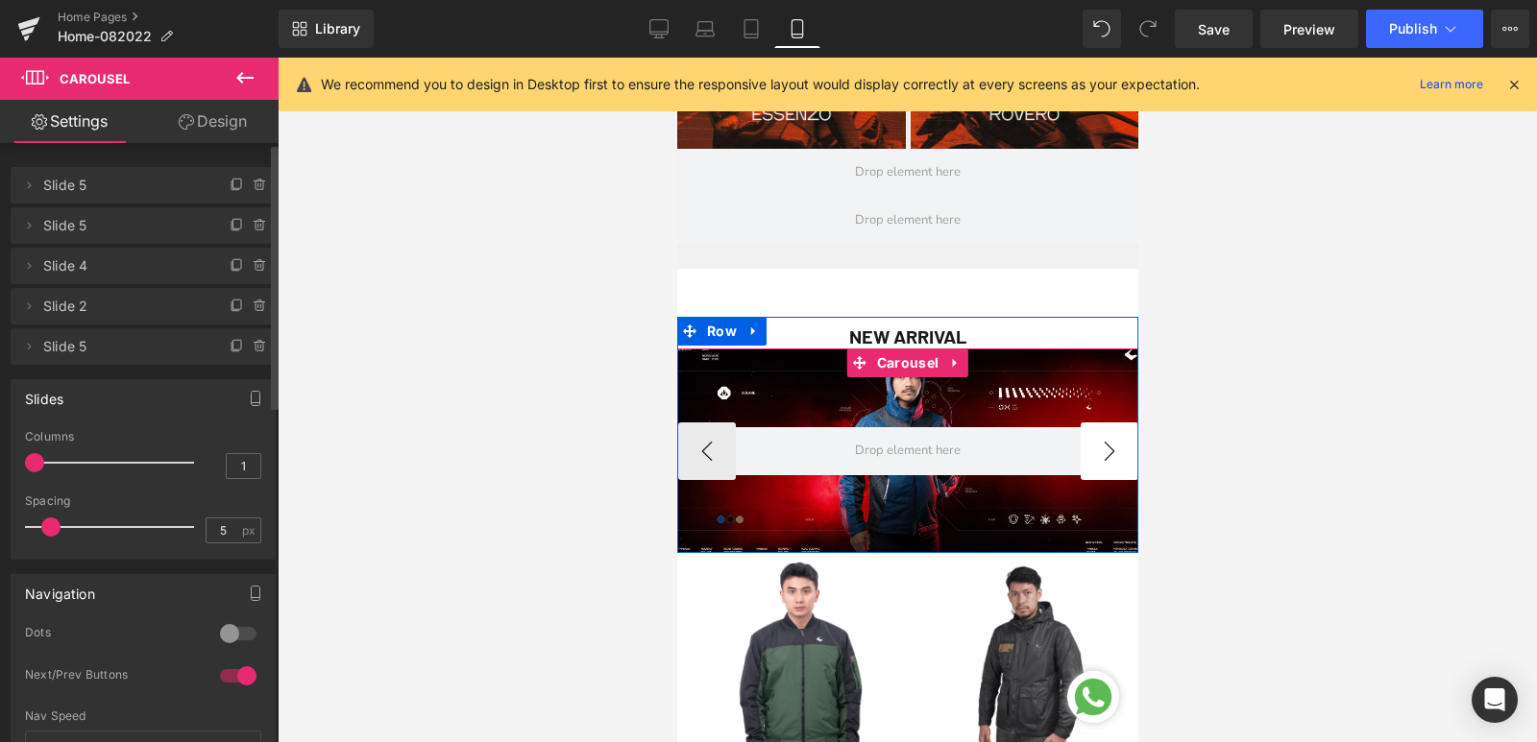
click at [1089, 447] on button "›" at bounding box center [1108, 452] width 58 height 58
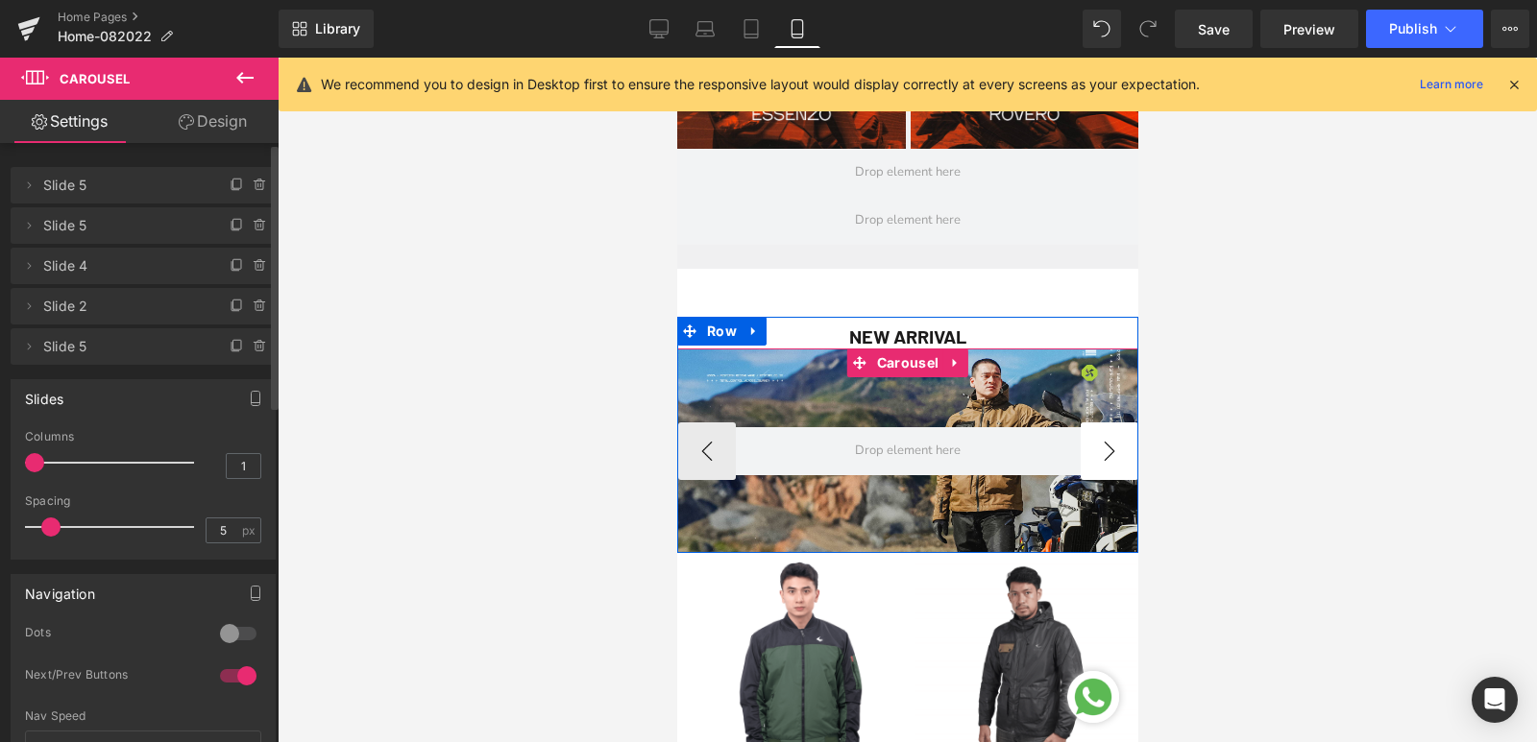
click at [1089, 447] on button "›" at bounding box center [1108, 452] width 58 height 58
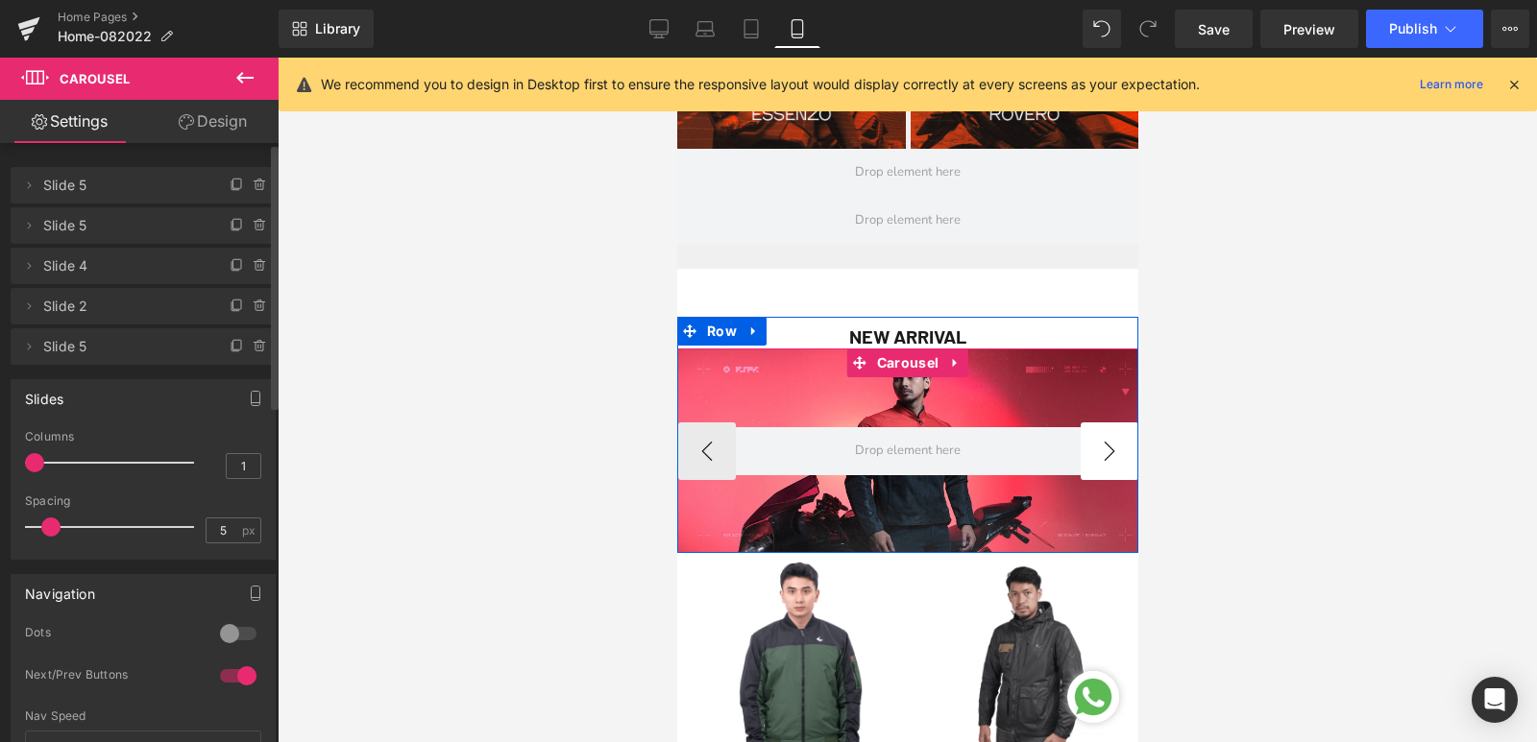
click at [1089, 447] on button "›" at bounding box center [1108, 452] width 58 height 58
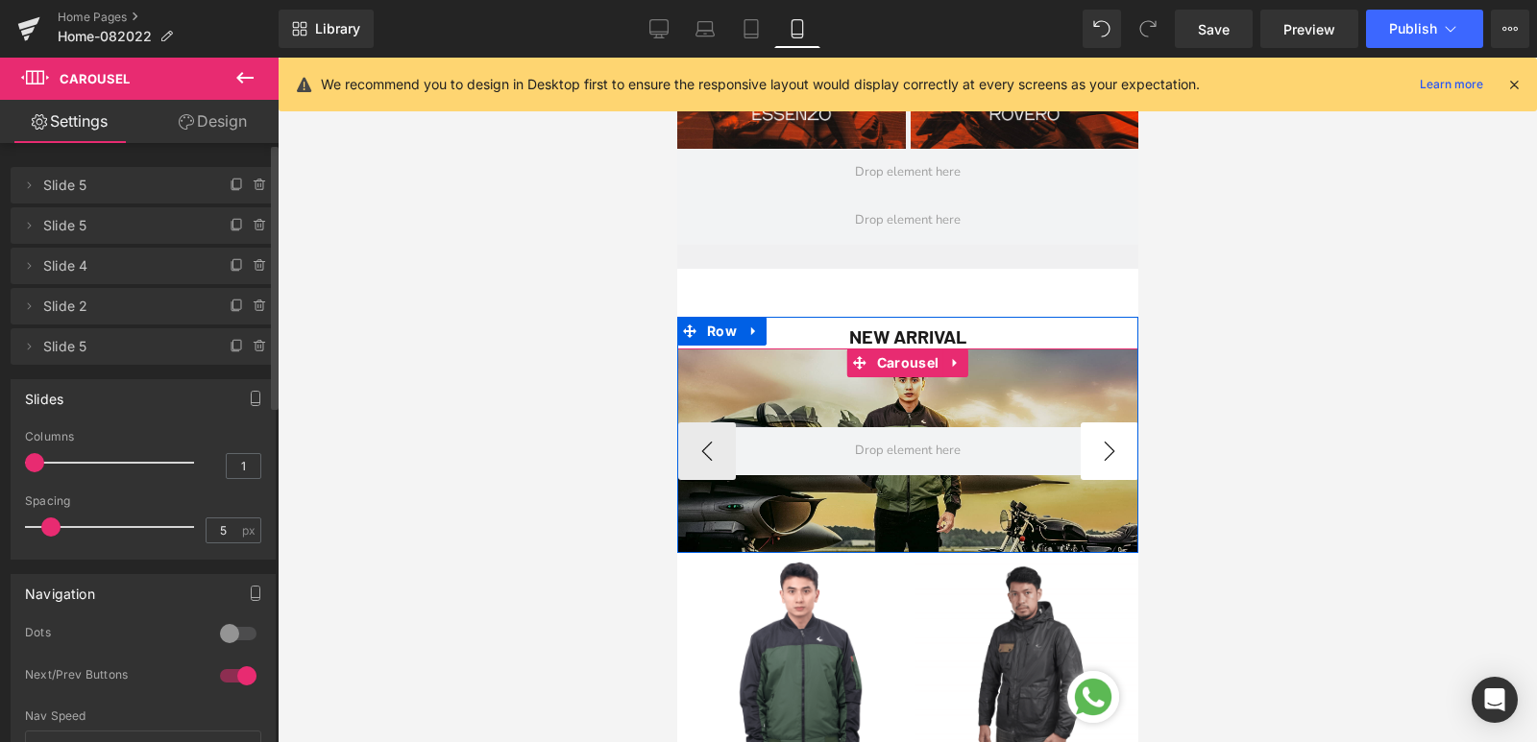
click at [1089, 447] on button "›" at bounding box center [1108, 452] width 58 height 58
click at [687, 460] on button "‹" at bounding box center [706, 452] width 58 height 58
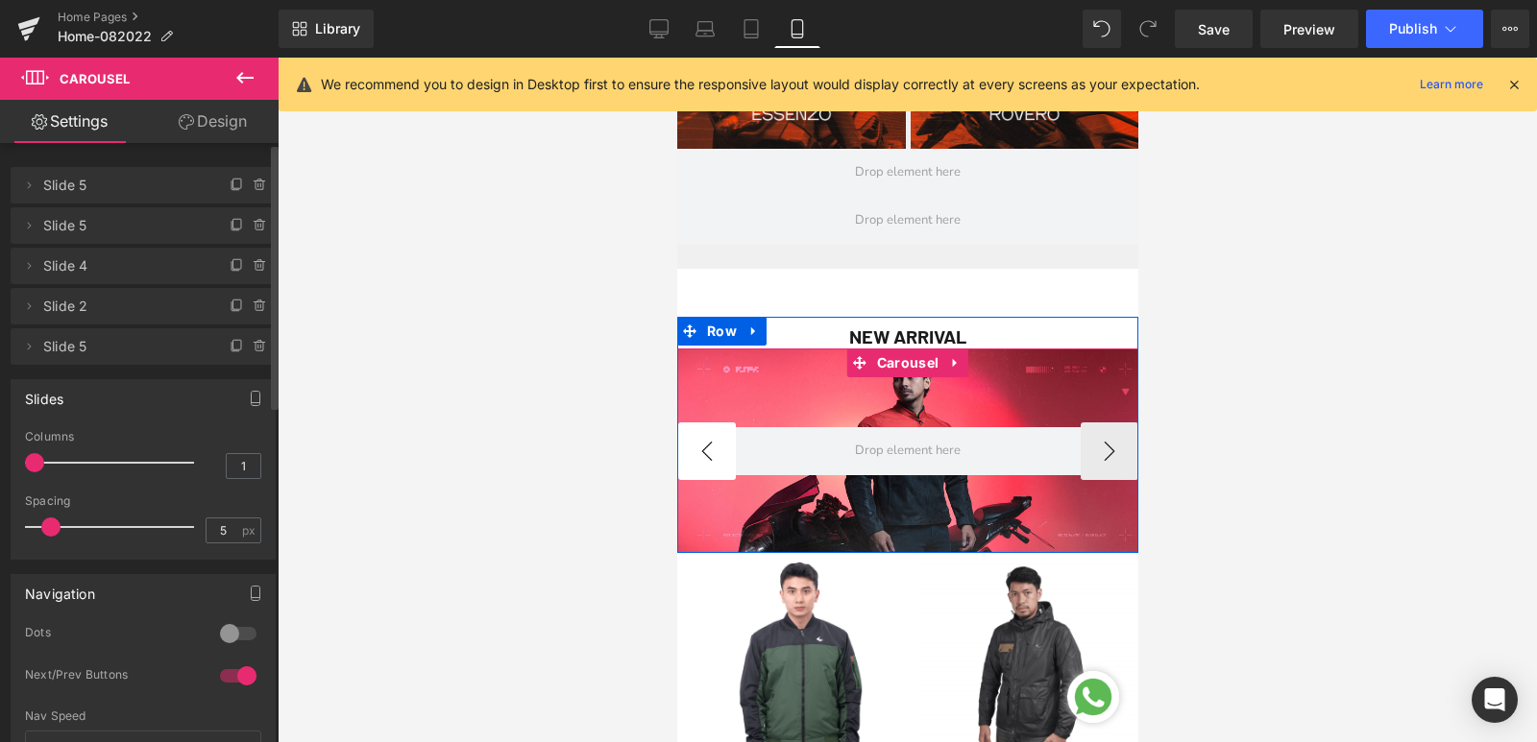
click at [687, 460] on button "‹" at bounding box center [706, 452] width 58 height 58
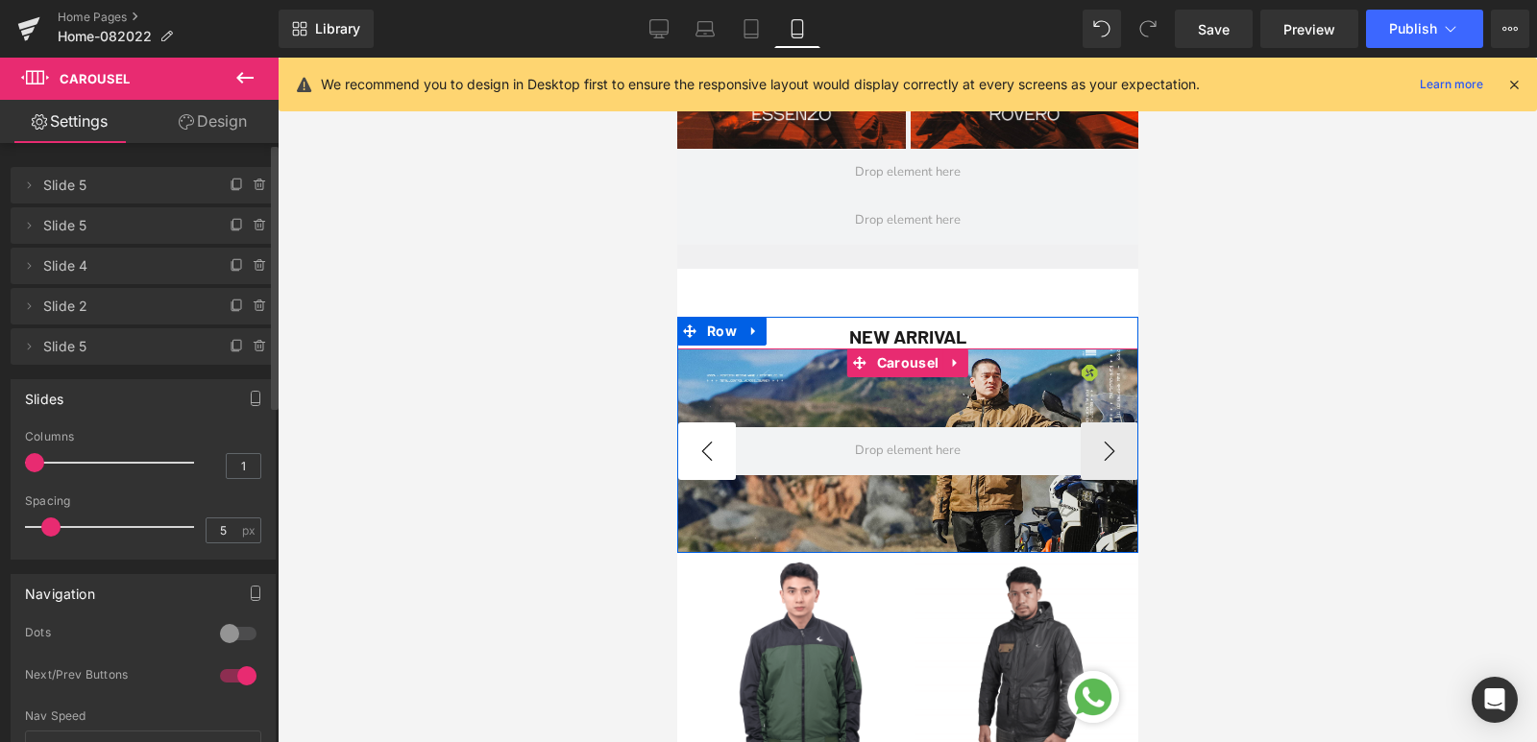
click at [687, 460] on button "‹" at bounding box center [706, 452] width 58 height 58
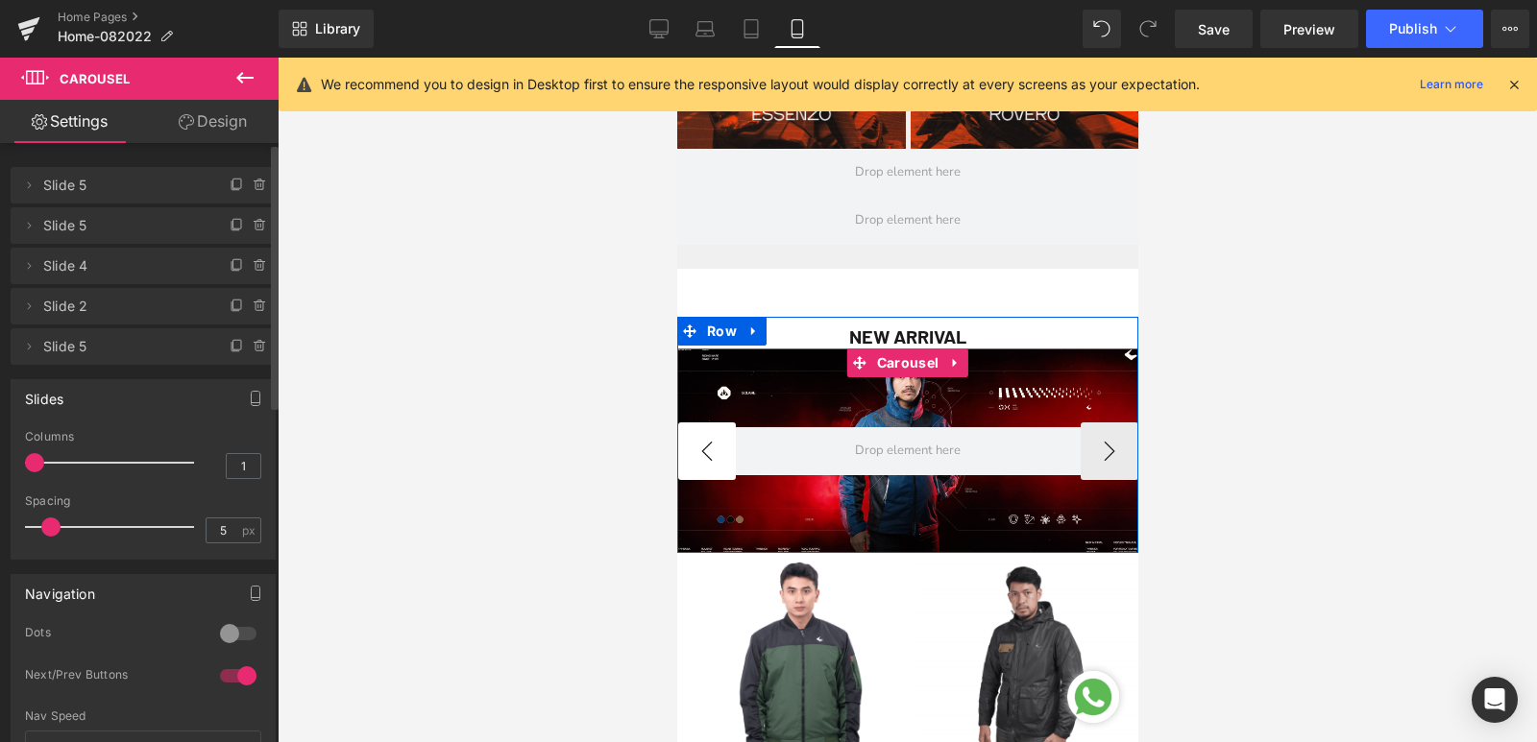
click at [687, 460] on button "‹" at bounding box center [706, 452] width 58 height 58
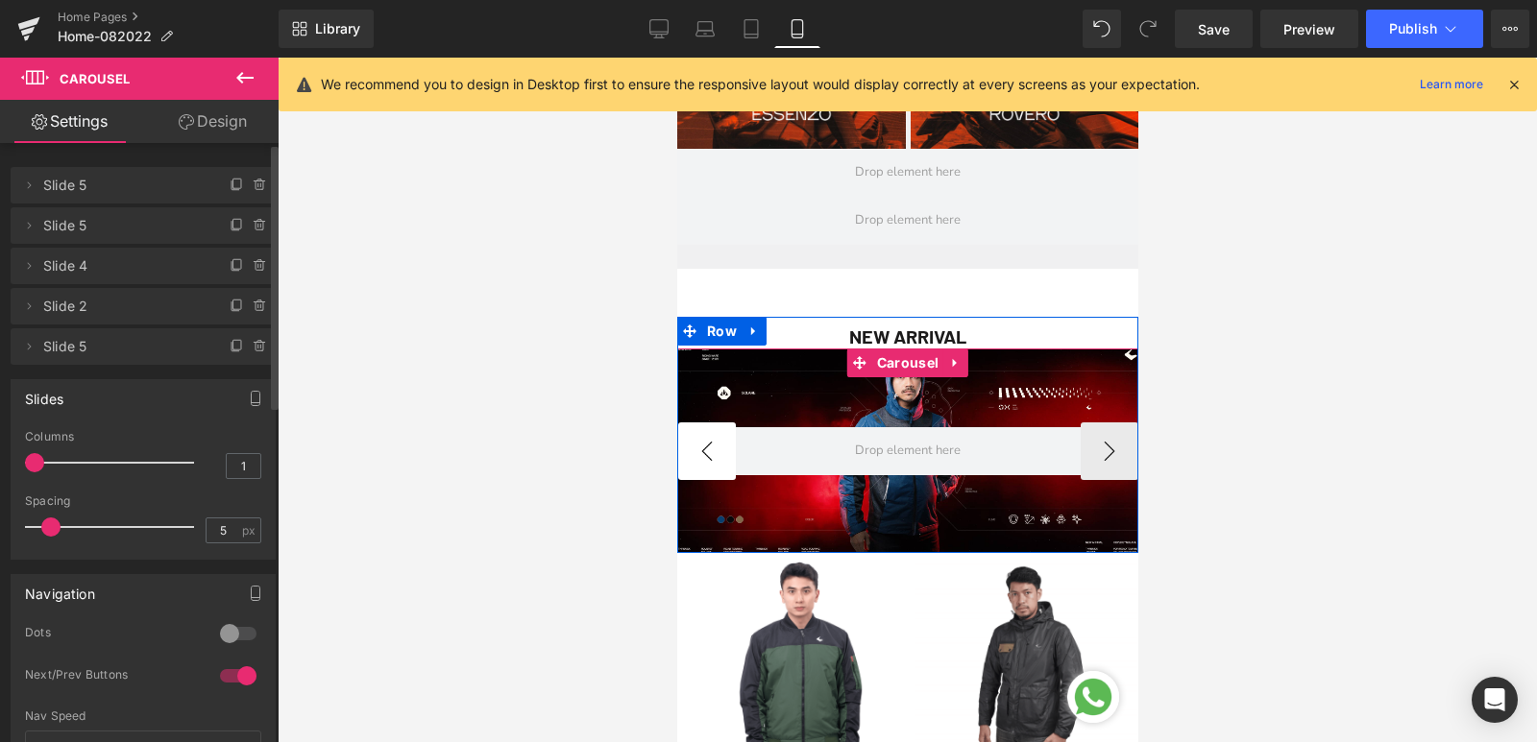
click at [687, 460] on button "‹" at bounding box center [706, 452] width 58 height 58
click at [932, 369] on span "Carousel" at bounding box center [906, 363] width 71 height 29
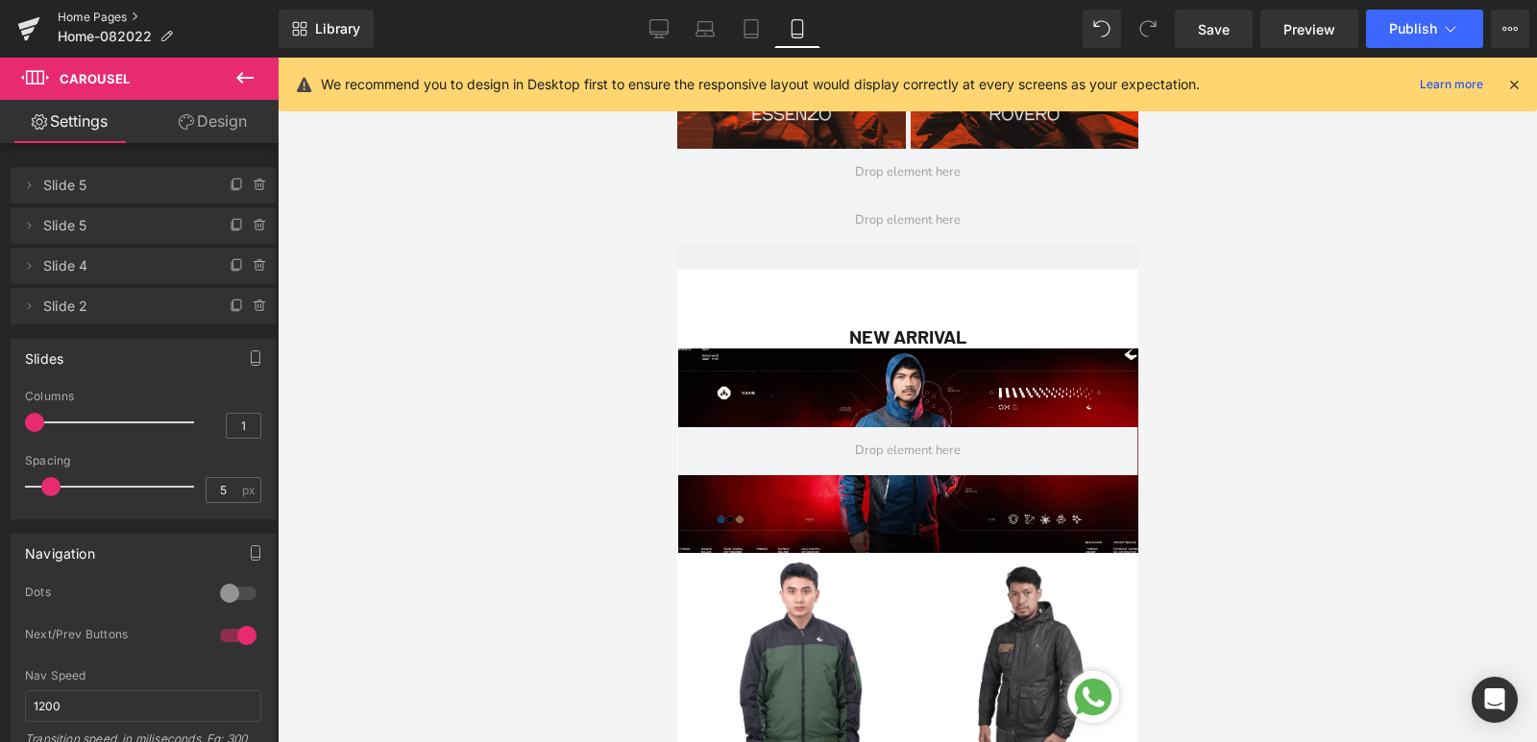
click at [109, 12] on link "Home Pages" at bounding box center [168, 17] width 221 height 15
